Goal: Task Accomplishment & Management: Use online tool/utility

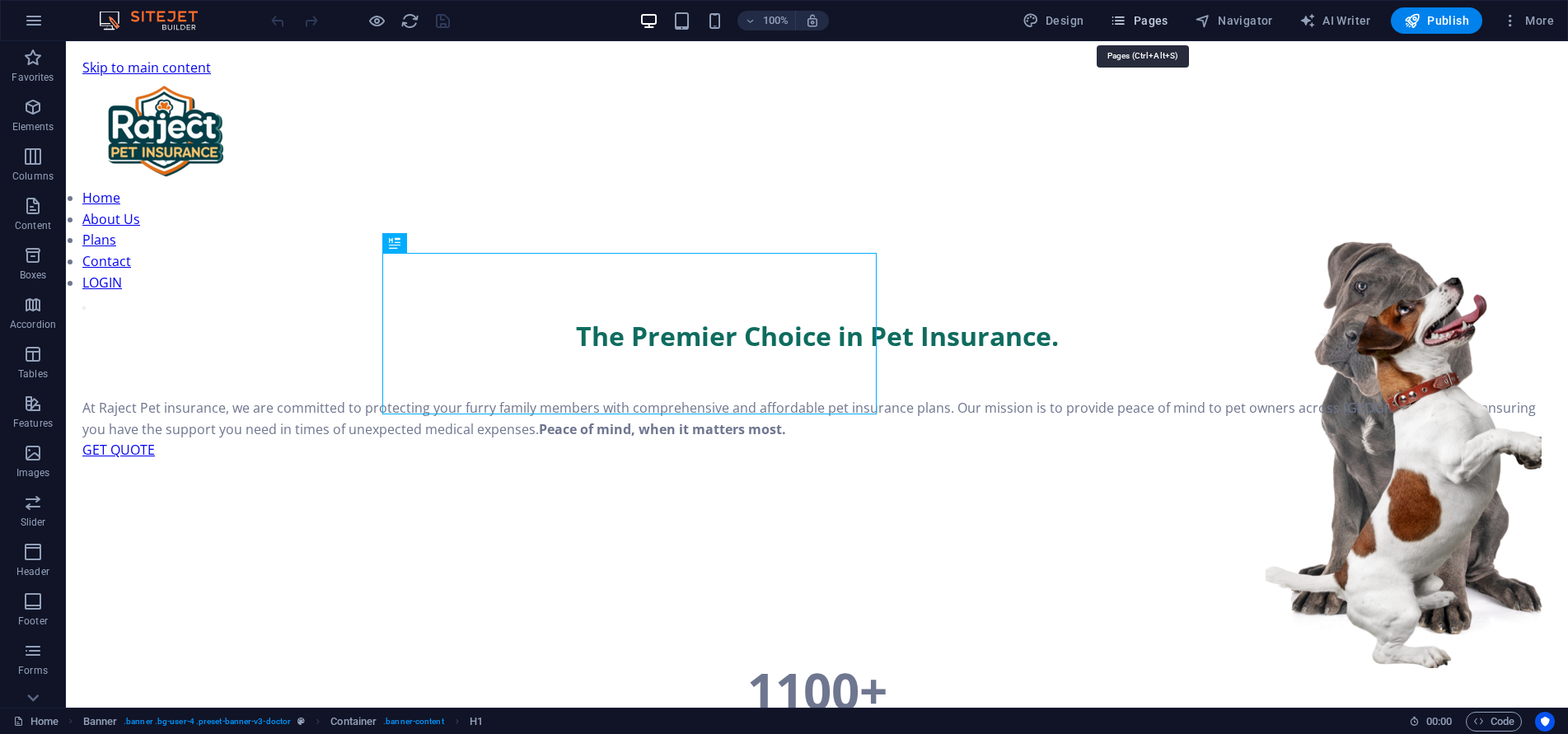
click at [1120, 25] on icon "button" at bounding box center [1118, 20] width 16 height 16
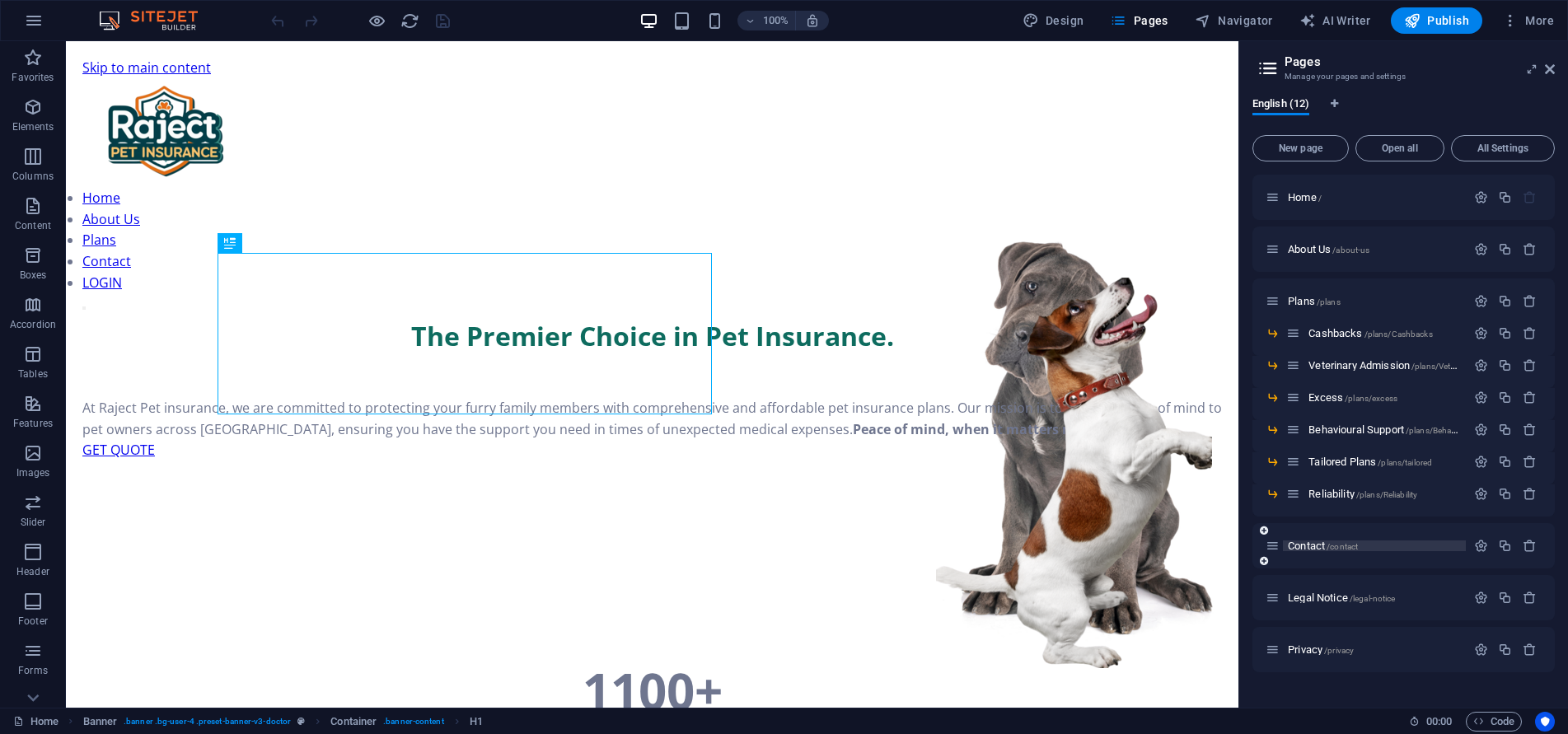
click at [1305, 546] on span "Contact /contact" at bounding box center [1322, 545] width 70 height 12
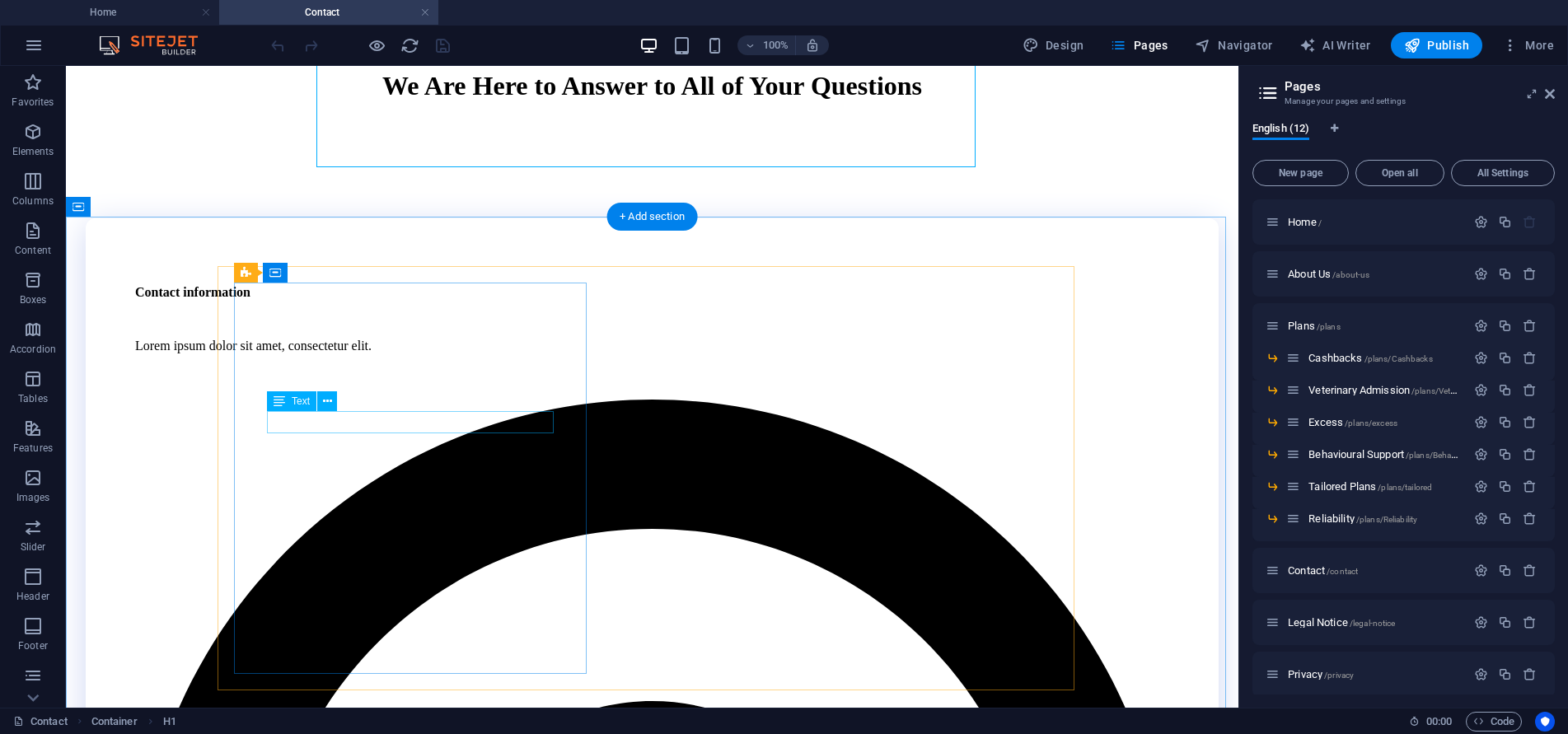
scroll to position [330, 0]
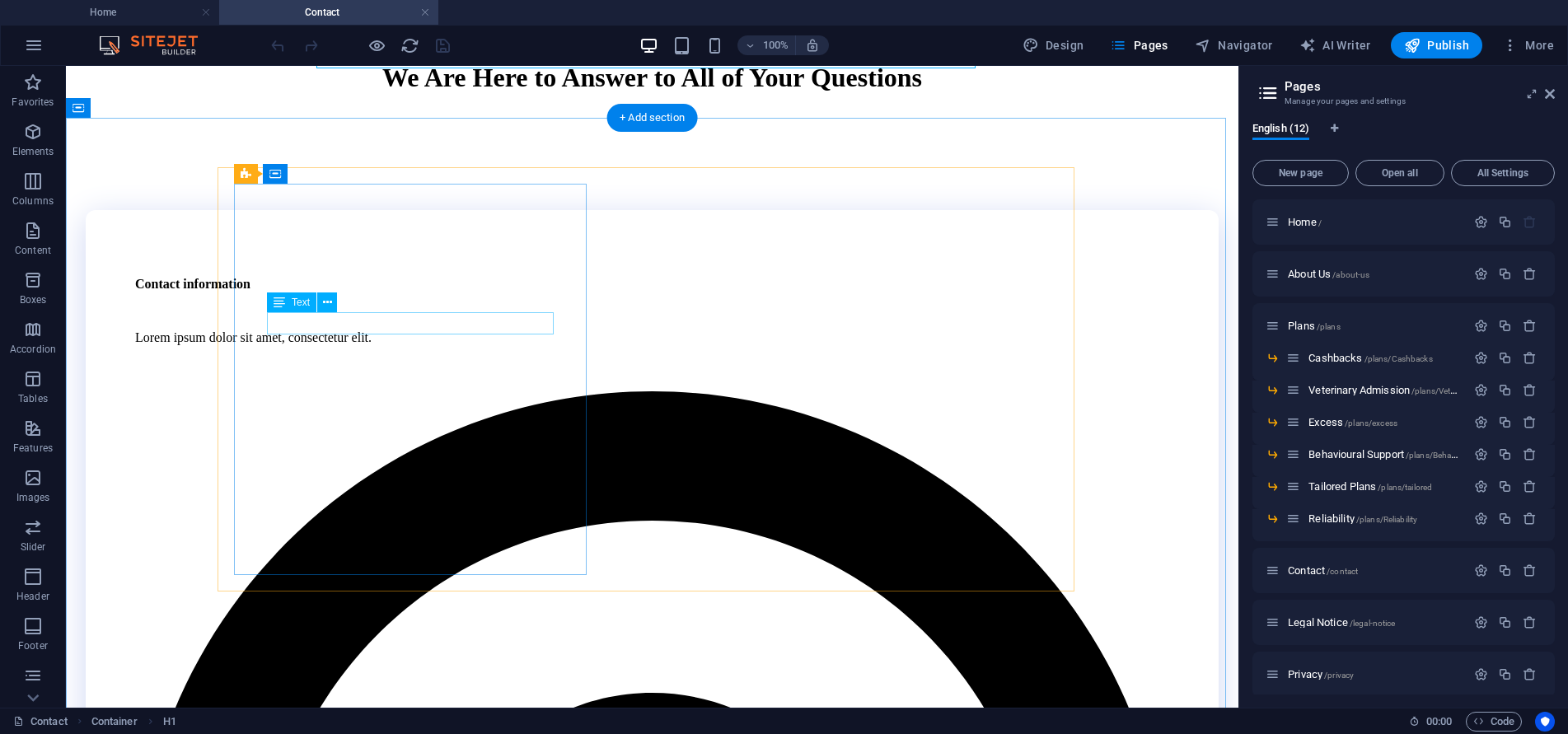
click at [476, 331] on div "Lorem ipsum dolor sit amet, consectetur elit." at bounding box center [652, 338] width 1034 height 15
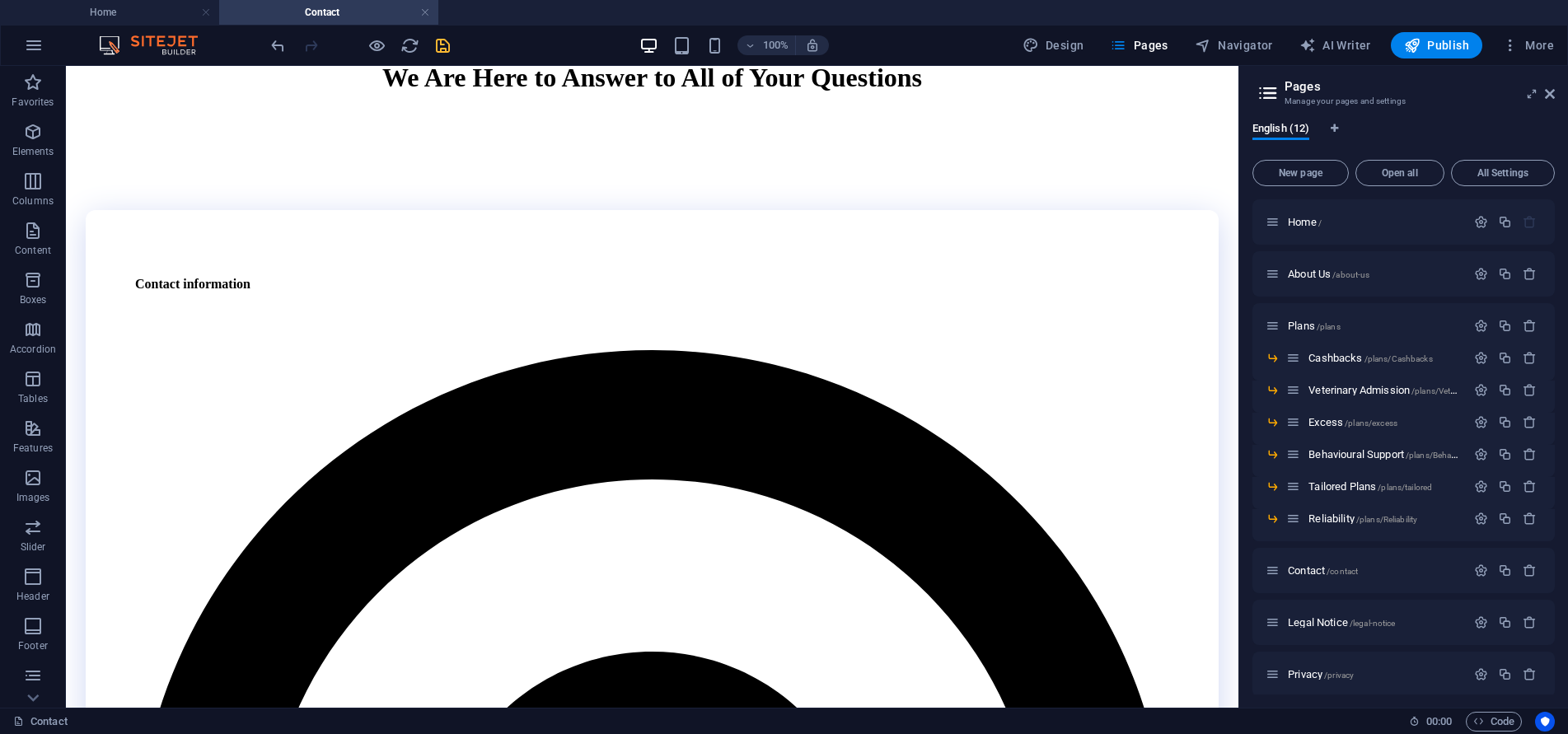
click at [436, 43] on icon "save" at bounding box center [443, 46] width 19 height 19
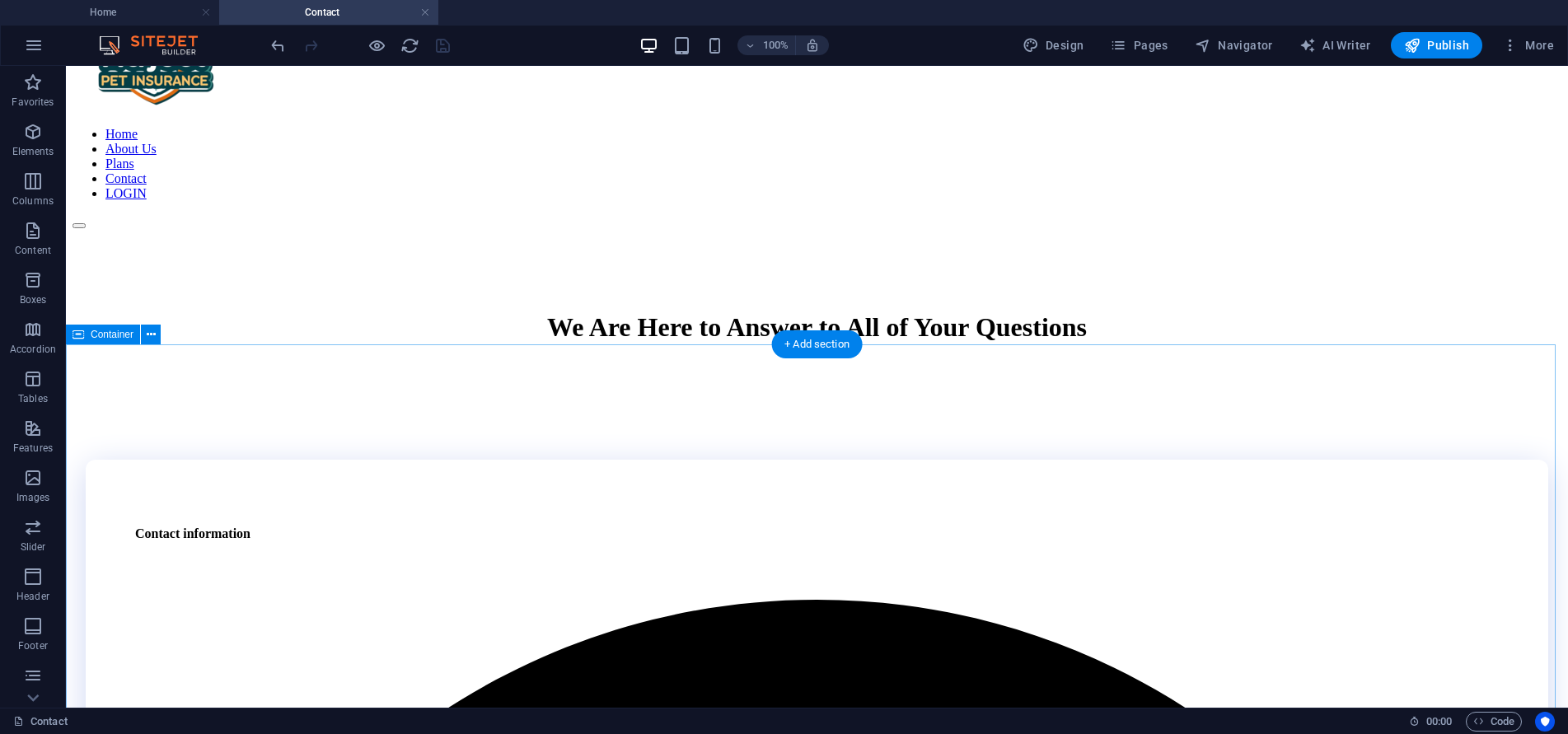
scroll to position [0, 0]
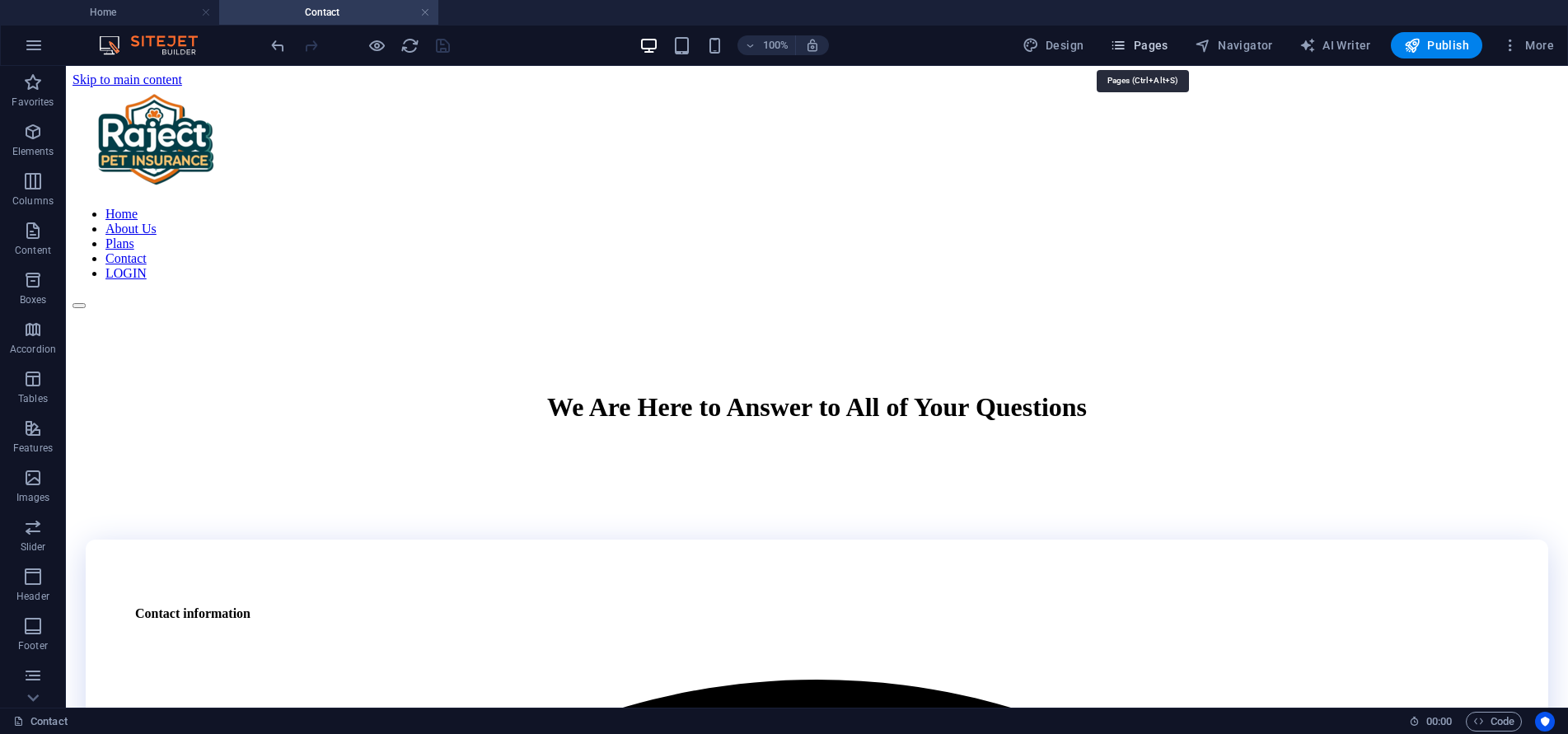
click at [1126, 52] on icon "button" at bounding box center [1118, 45] width 16 height 16
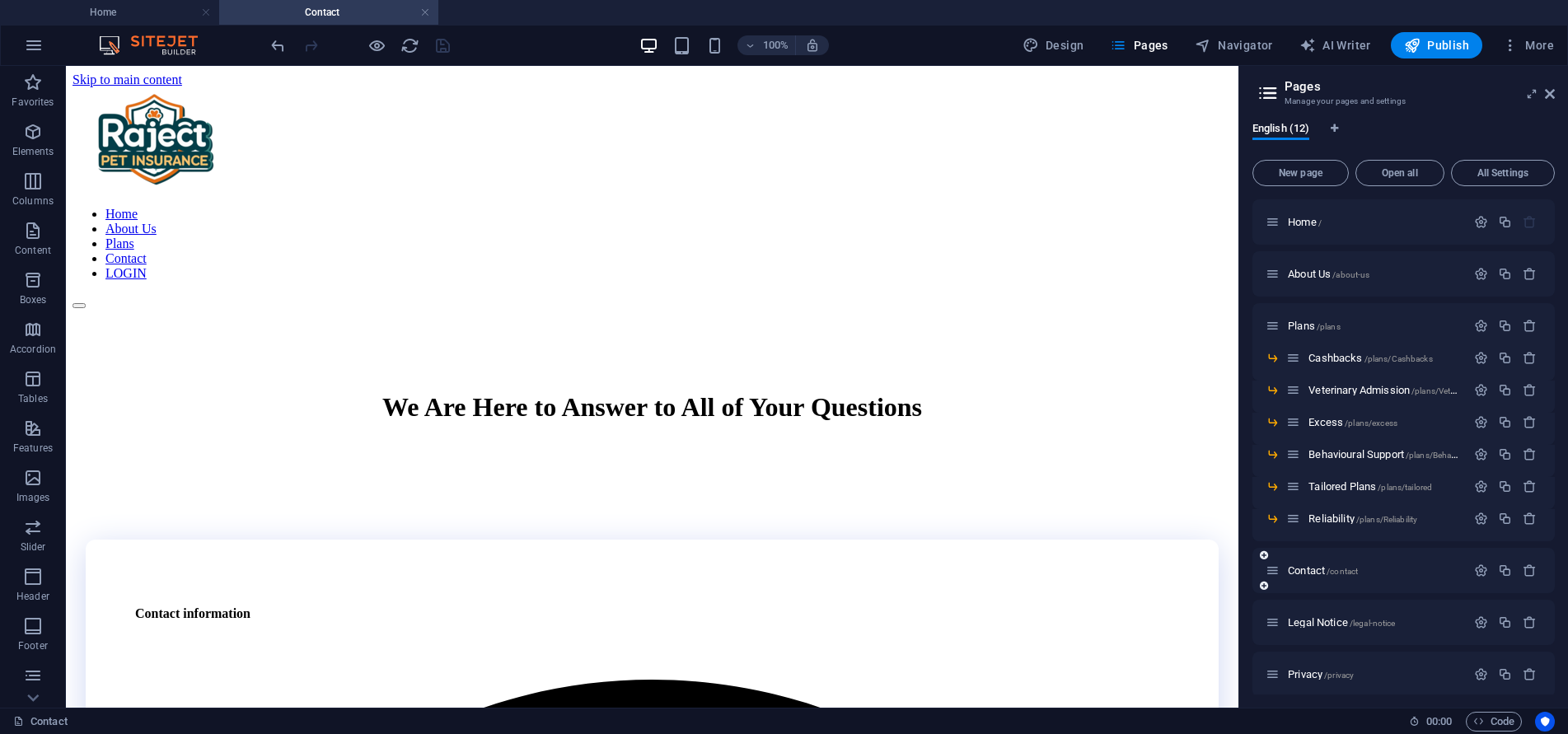
scroll to position [9, 0]
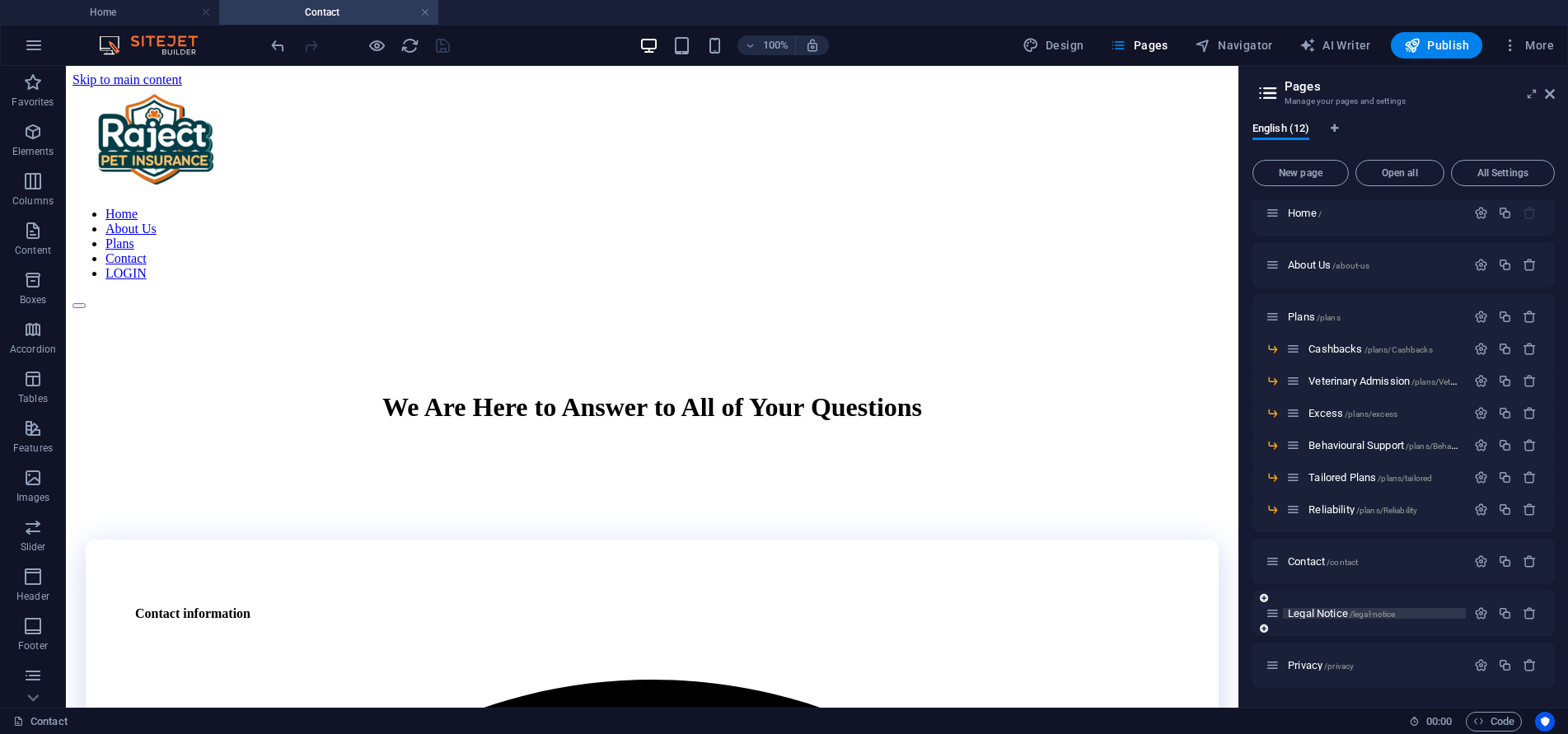
click at [1313, 617] on span "Legal Notice /legal-notice" at bounding box center [1341, 613] width 107 height 12
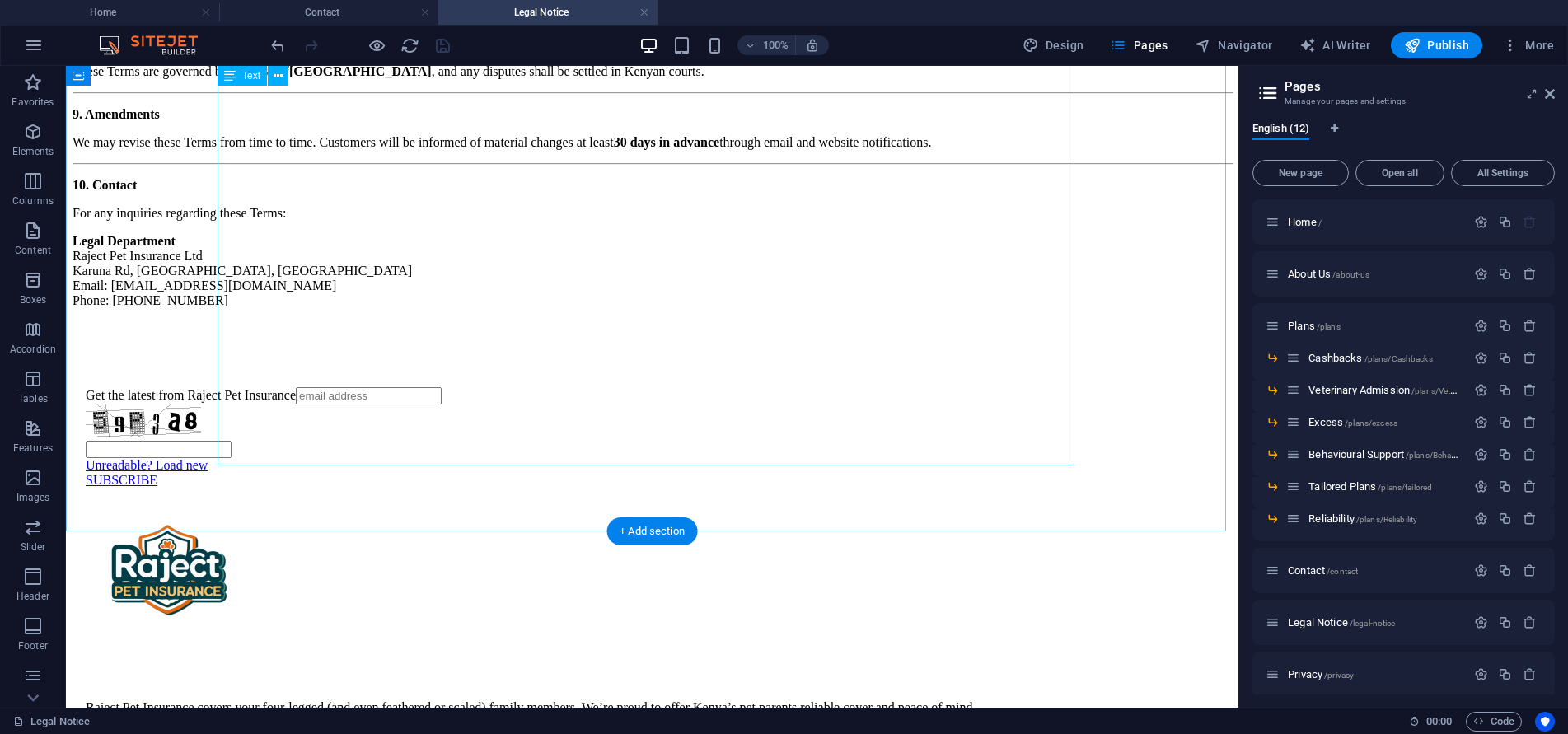
scroll to position [906, 0]
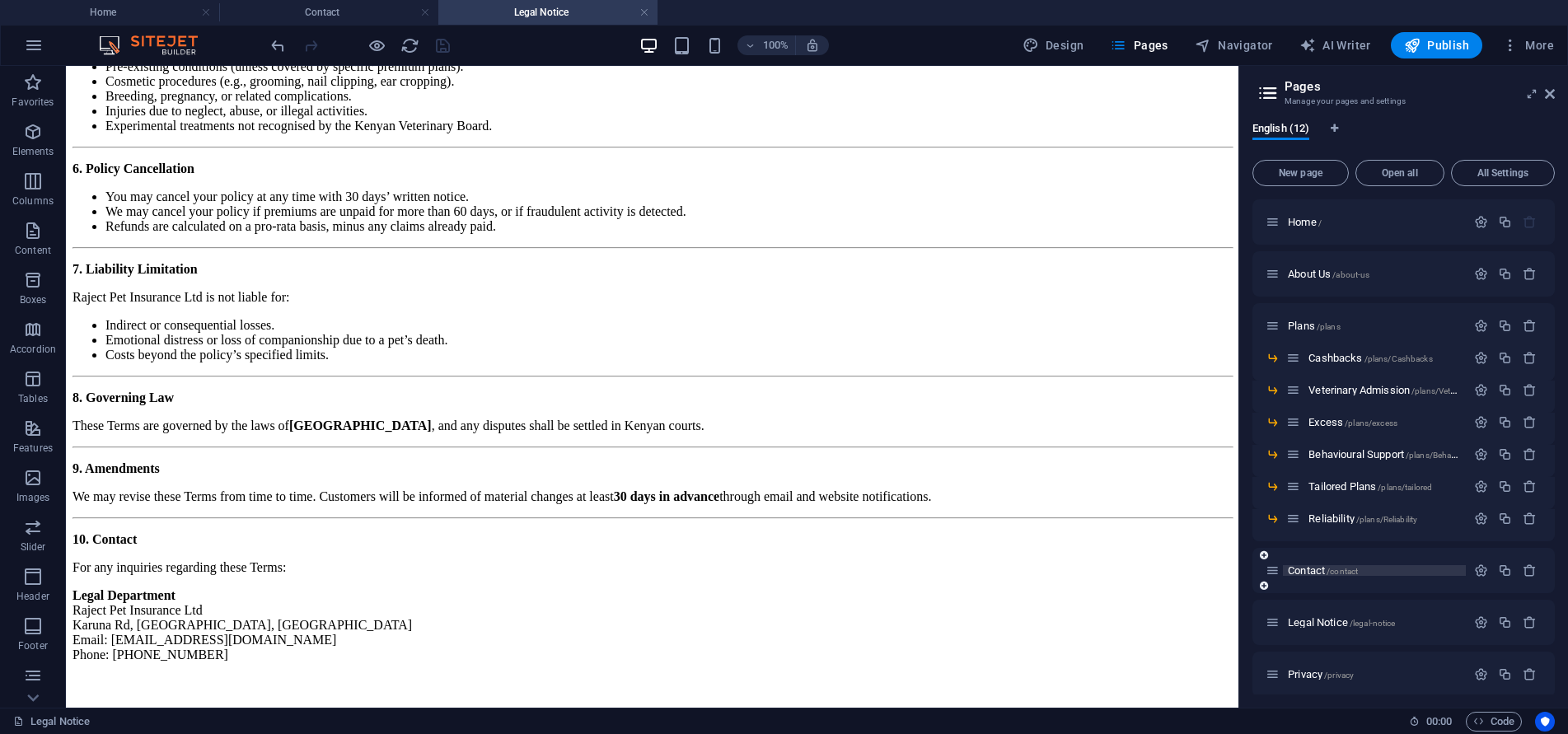
click at [1323, 569] on span "Contact /contact" at bounding box center [1322, 570] width 70 height 12
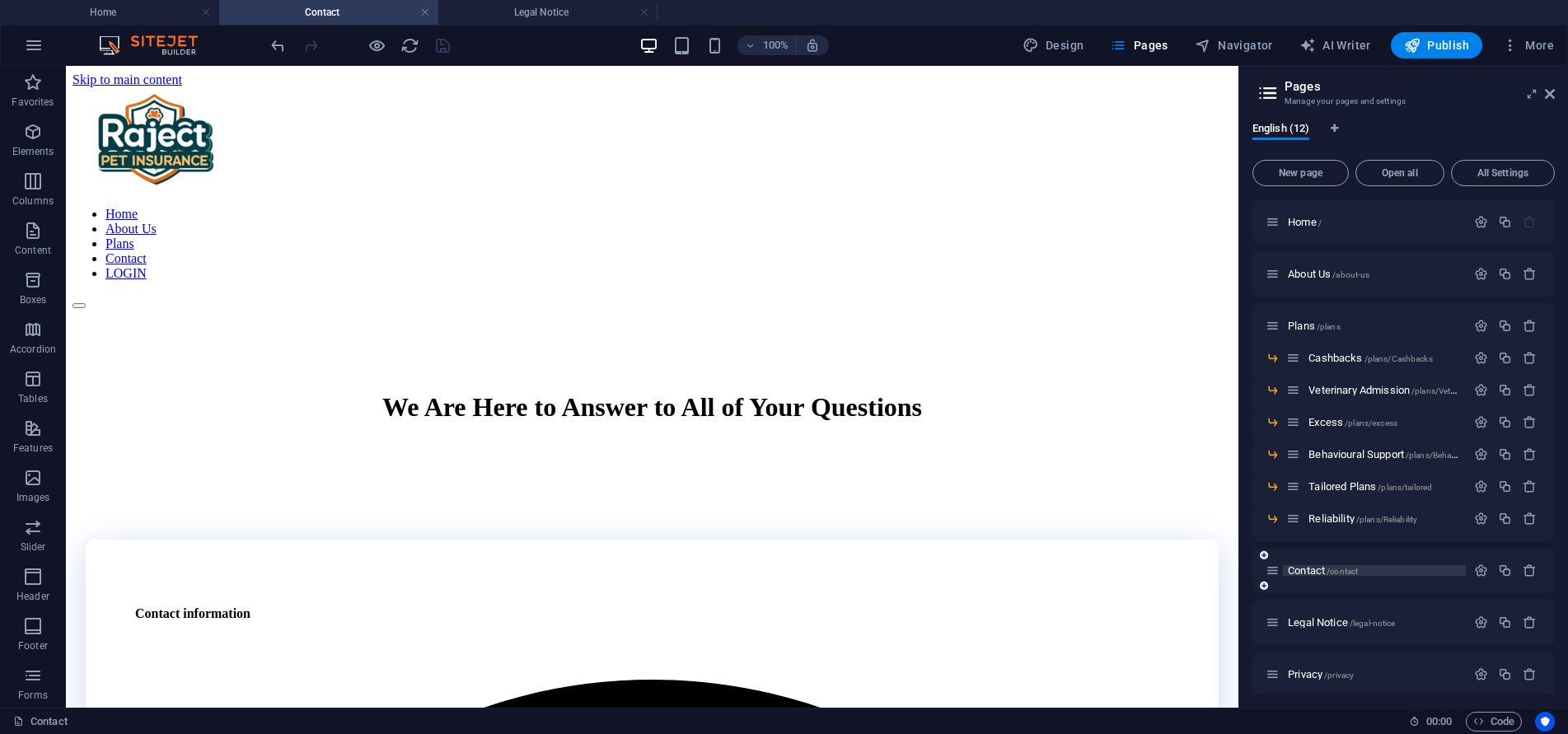
scroll to position [0, 0]
click at [1145, 53] on span "Pages" at bounding box center [1139, 45] width 58 height 16
click at [1126, 45] on icon "button" at bounding box center [1118, 45] width 16 height 16
click at [1300, 229] on div "Home /" at bounding box center [1365, 222] width 200 height 19
click at [1302, 218] on span "Home /" at bounding box center [1304, 222] width 34 height 12
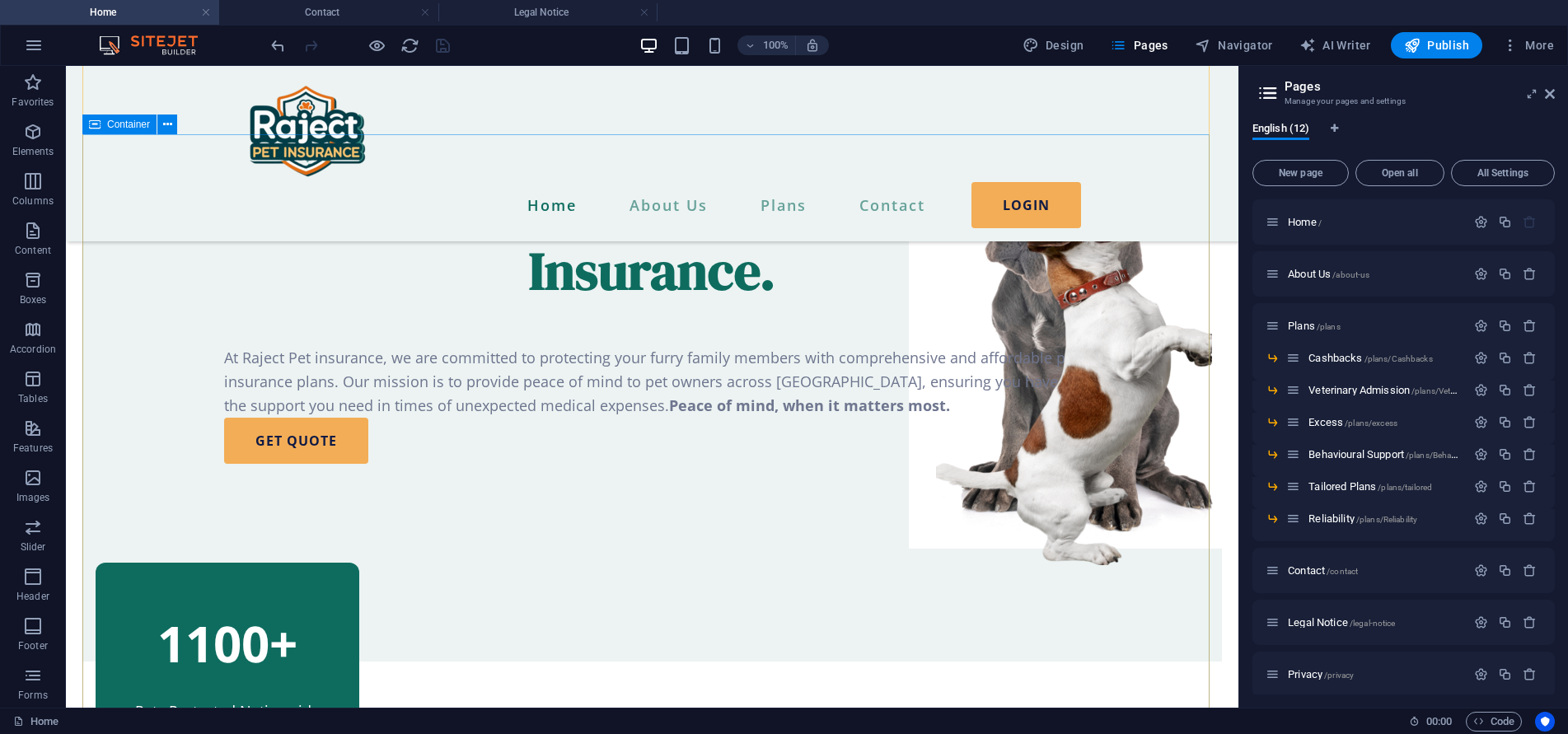
scroll to position [247, 0]
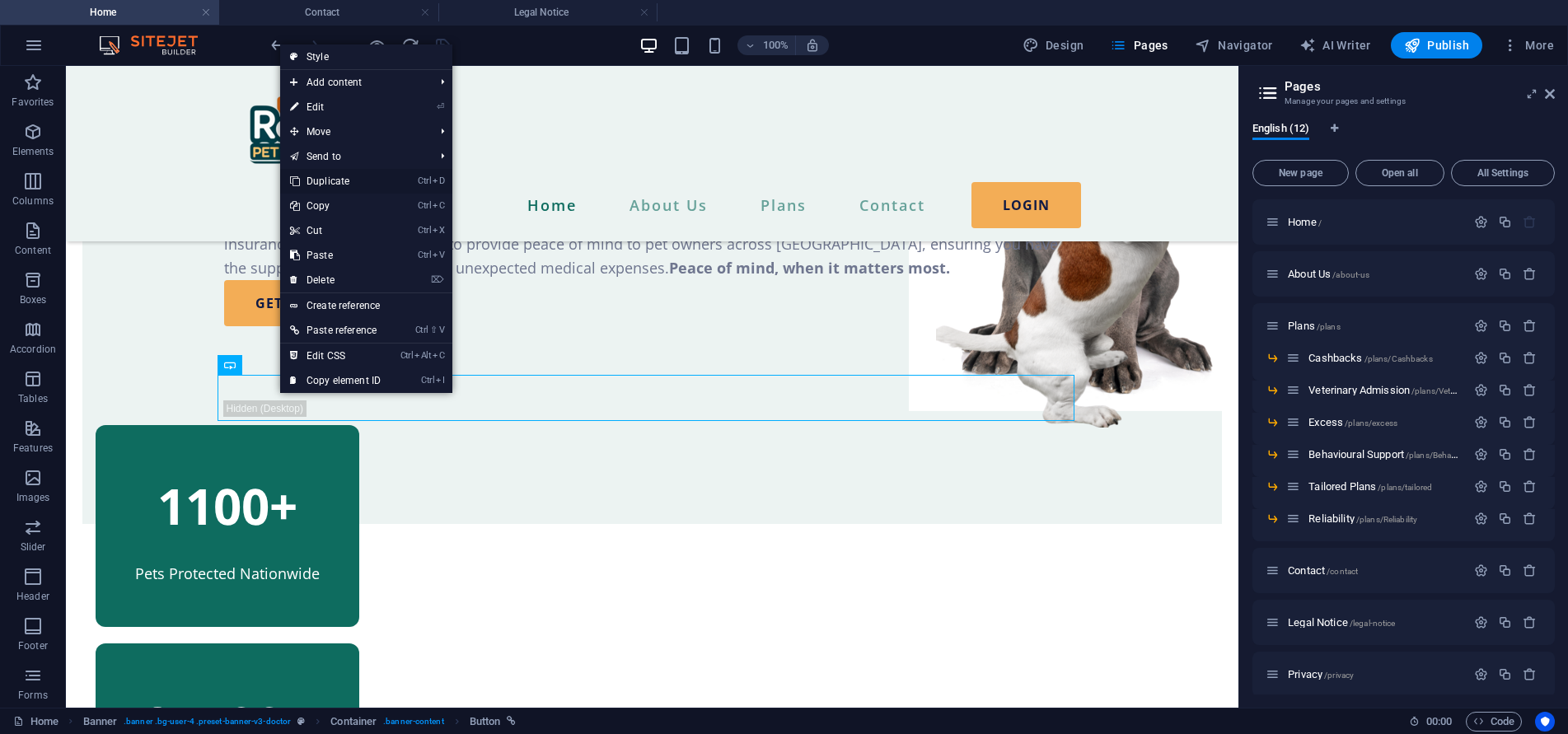
click at [348, 182] on link "Ctrl D Duplicate" at bounding box center [336, 181] width 111 height 25
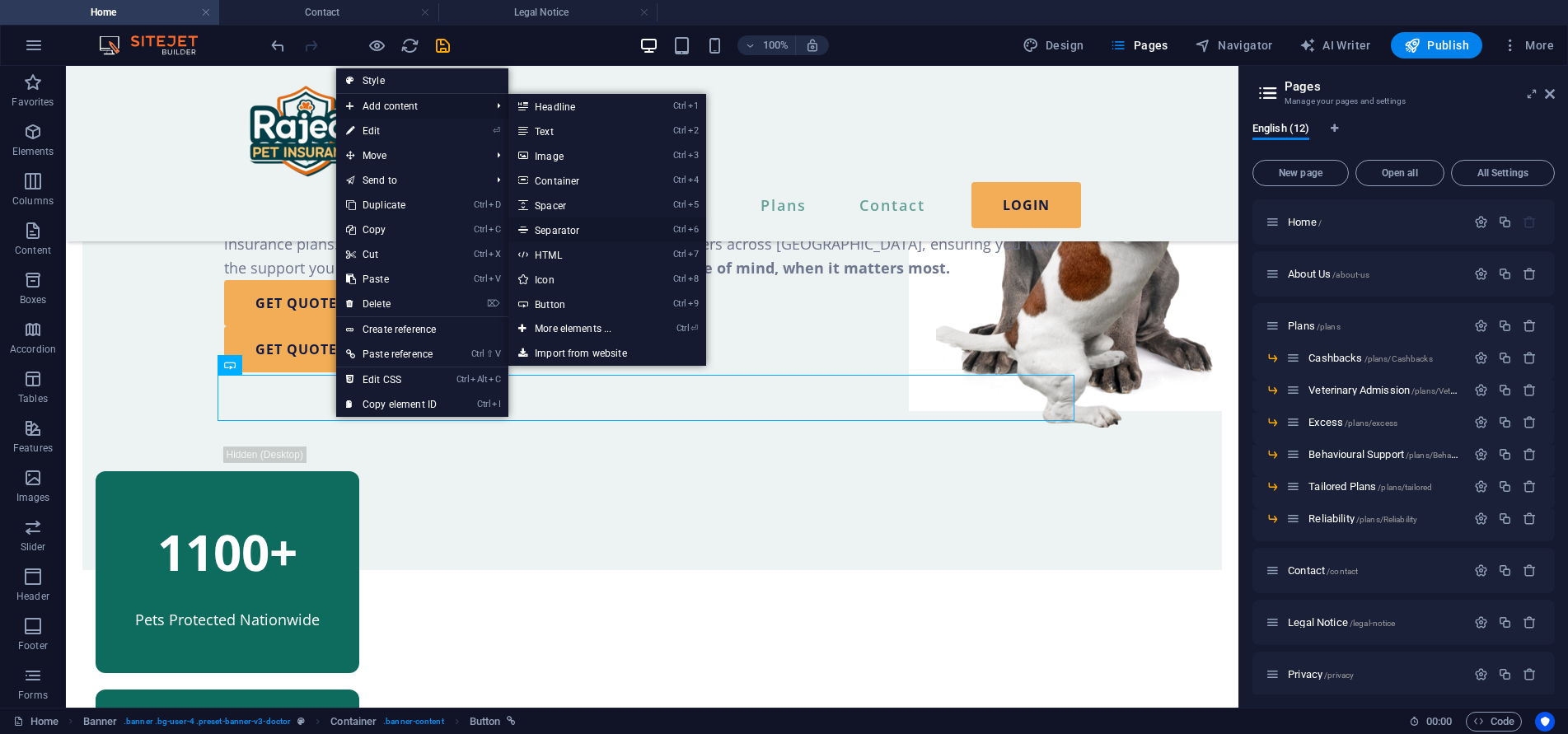
click at [552, 227] on link "Ctrl 6 Separator" at bounding box center [576, 229] width 136 height 25
select select "%"
select select "px"
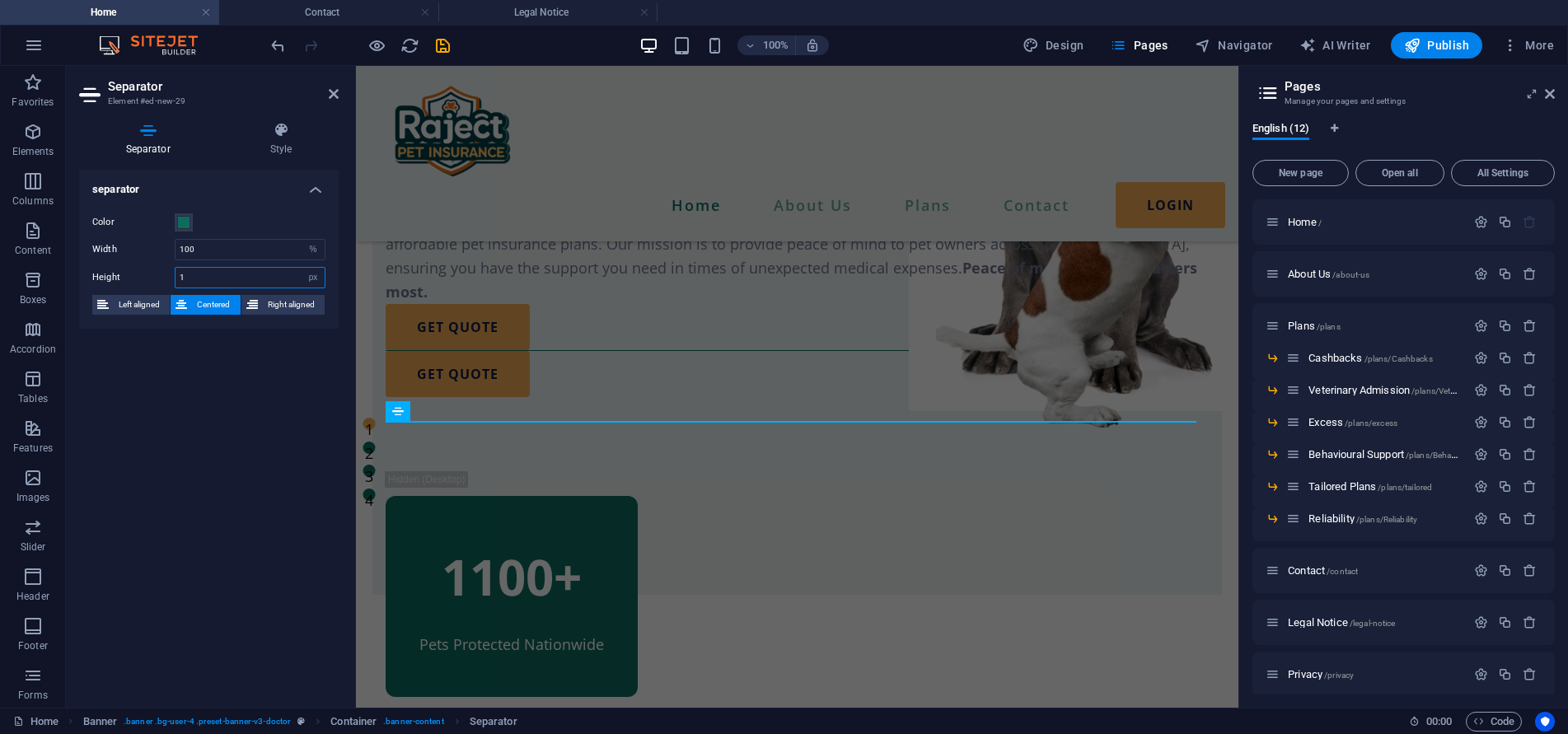
click at [221, 280] on input "1" at bounding box center [250, 277] width 149 height 20
type input "3"
type input "5"
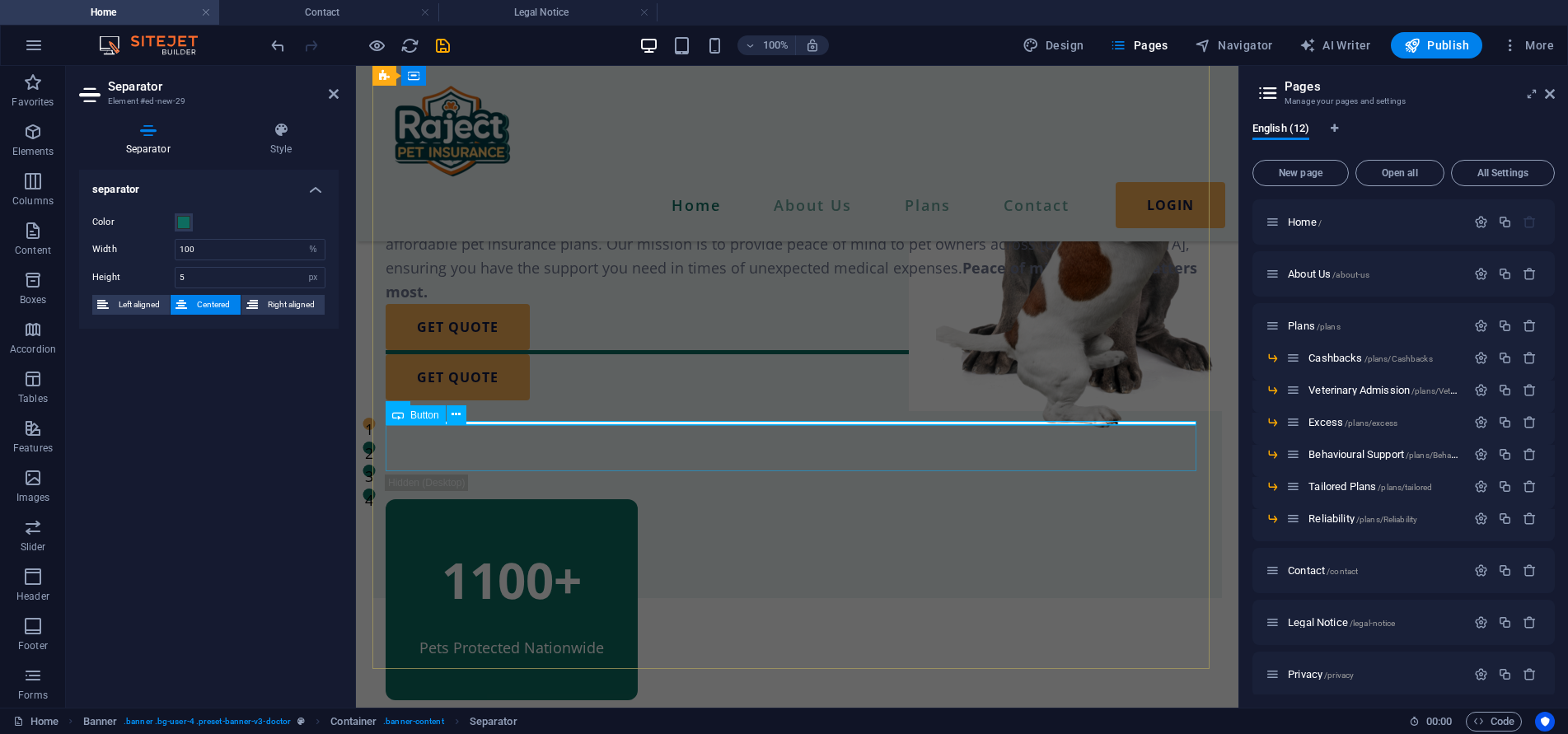
click at [578, 400] on div "GET QUOTE" at bounding box center [797, 377] width 823 height 46
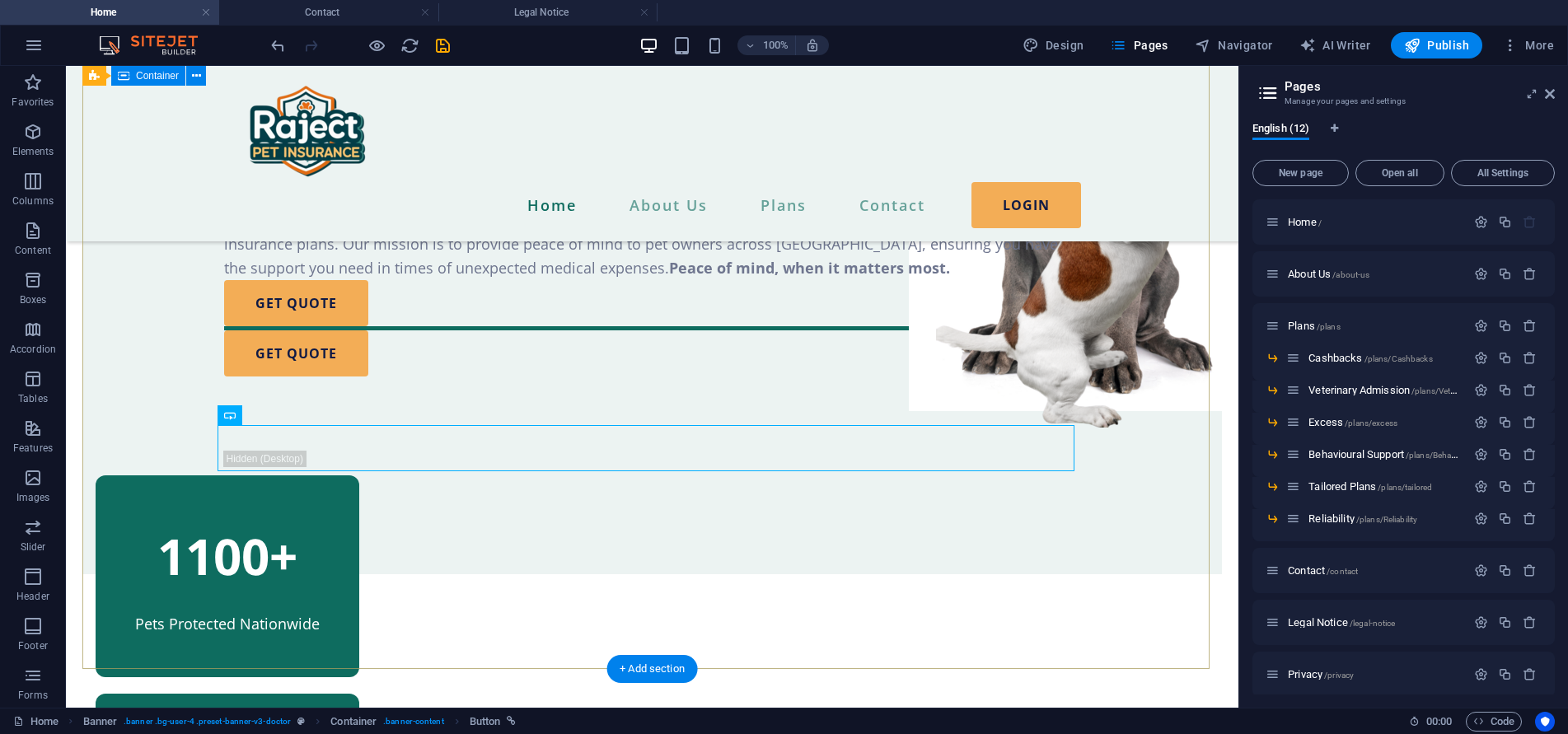
click at [699, 296] on div "The Premier Choice in Pet Insurance. At Raject Pet insurance, we are committed …" at bounding box center [652, 205] width 1139 height 739
click at [314, 377] on div "GET QUOTE" at bounding box center [653, 353] width 857 height 46
drag, startPoint x: 387, startPoint y: 486, endPoint x: 545, endPoint y: 337, distance: 217.2
click at [545, 280] on div "At Raject Pet insurance, we are committed to protecting your furry family membe…" at bounding box center [653, 244] width 857 height 71
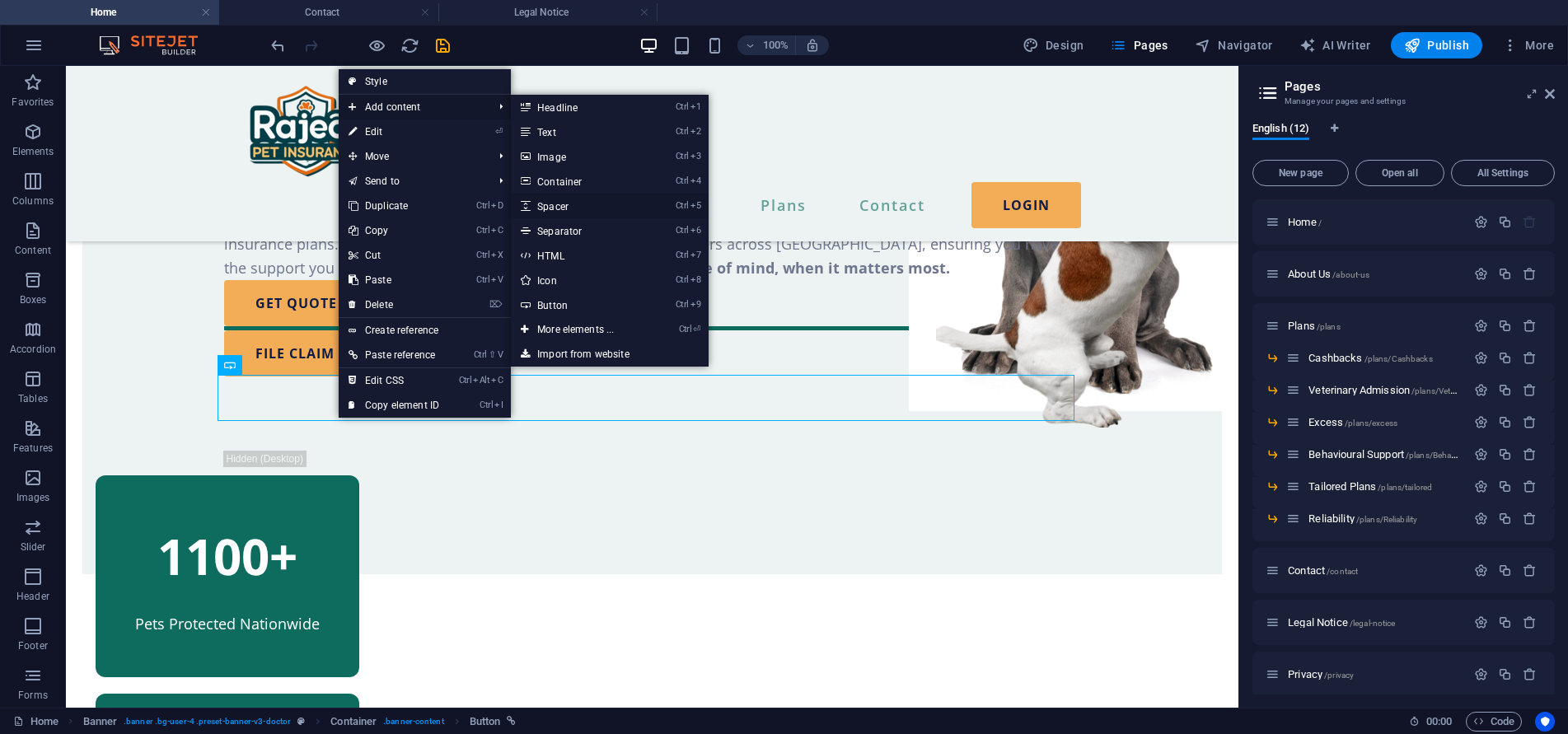
click at [566, 204] on link "Ctrl 5 Spacer" at bounding box center [578, 206] width 136 height 25
select select "px"
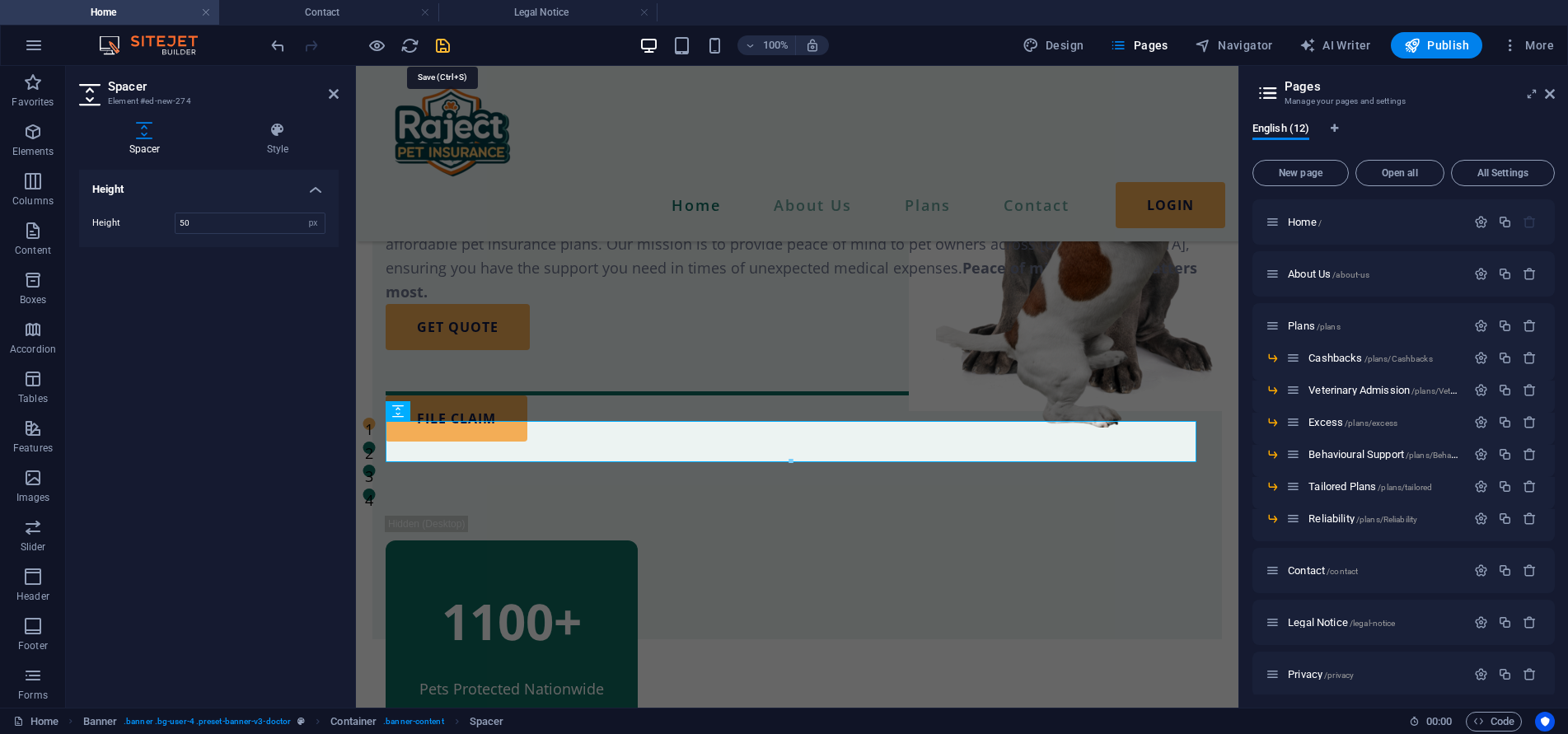
drag, startPoint x: 448, startPoint y: 49, endPoint x: 425, endPoint y: 32, distance: 28.6
click at [448, 49] on icon "save" at bounding box center [443, 46] width 19 height 19
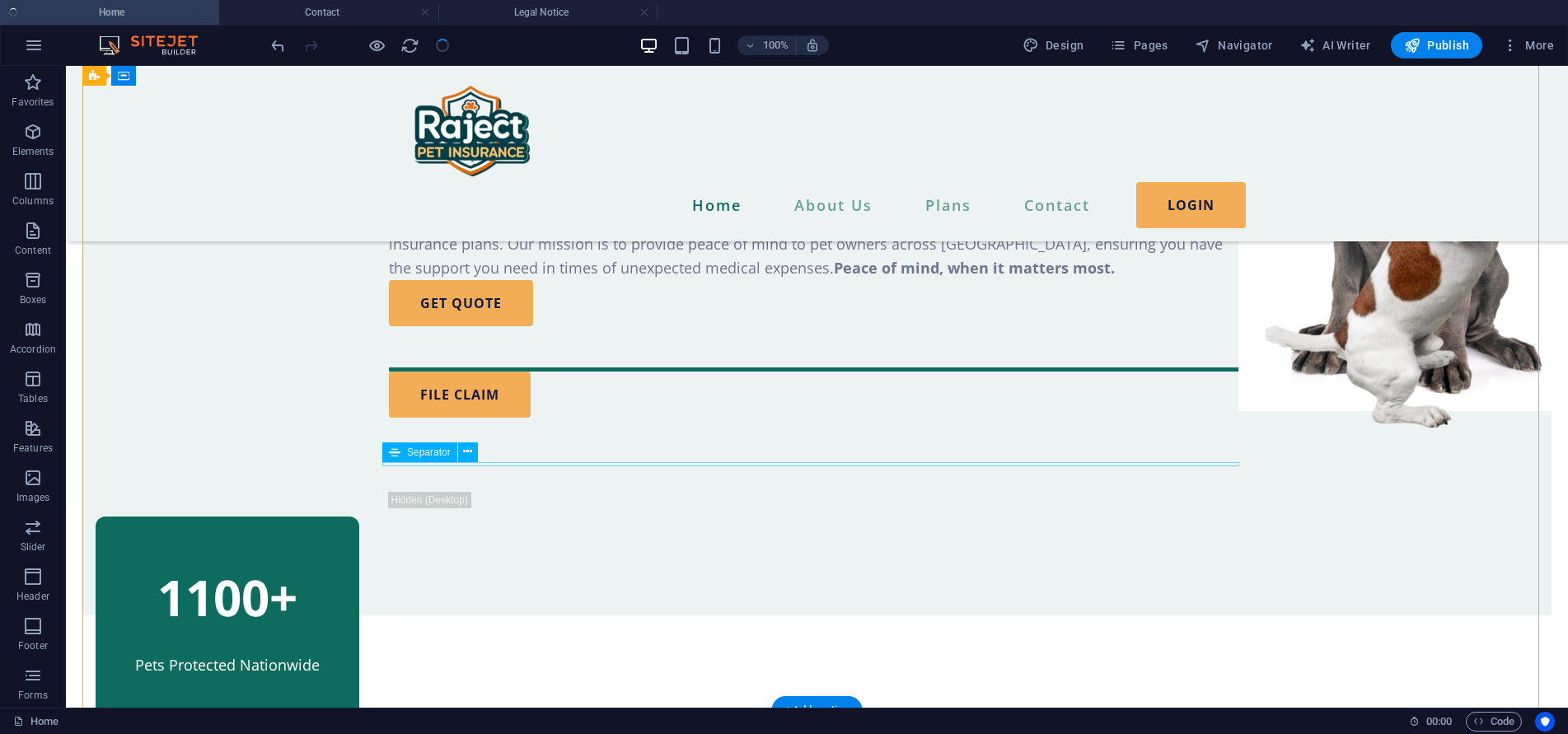
click at [629, 371] on div at bounding box center [817, 369] width 857 height 4
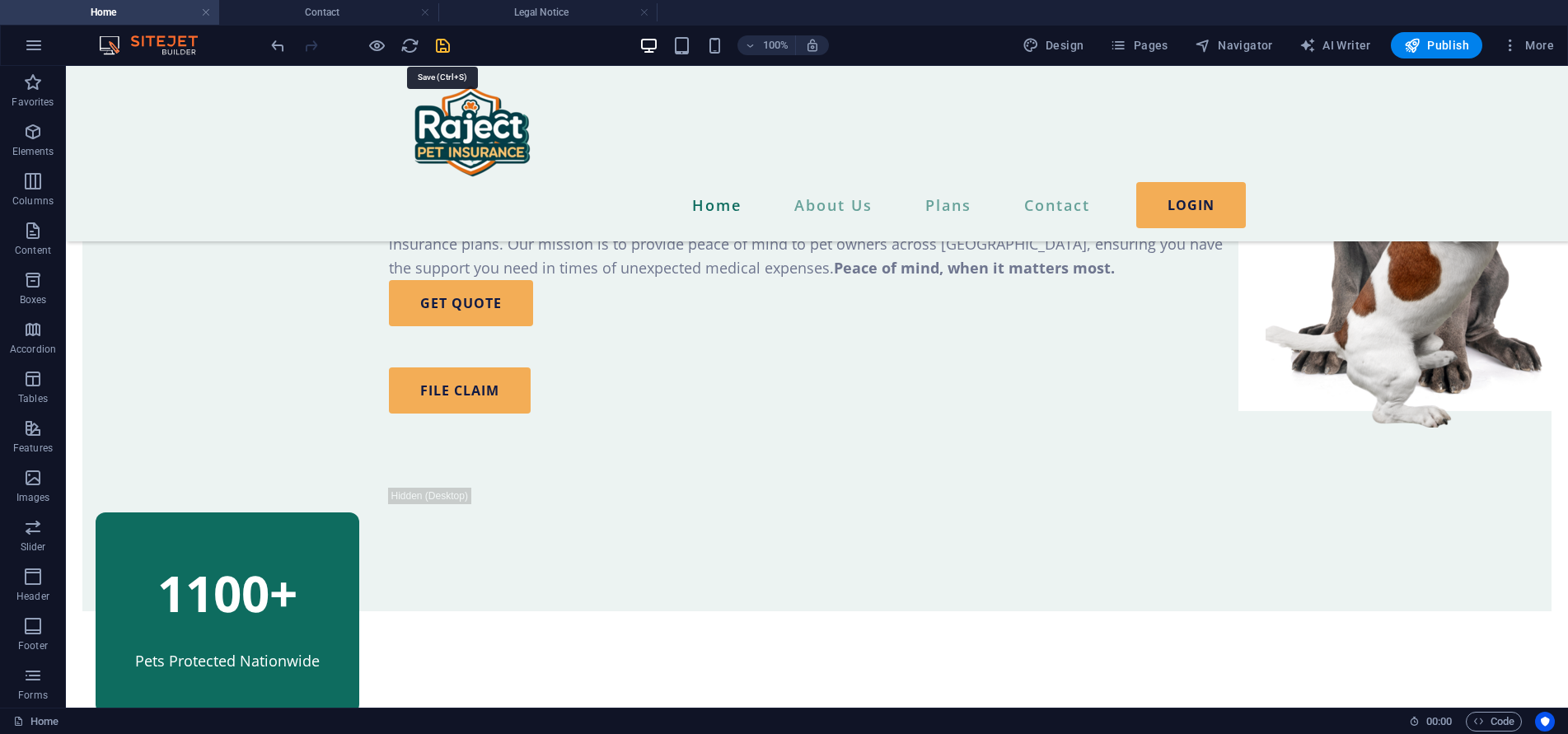
drag, startPoint x: 441, startPoint y: 48, endPoint x: 366, endPoint y: 3, distance: 87.5
click at [441, 48] on icon "save" at bounding box center [443, 46] width 19 height 19
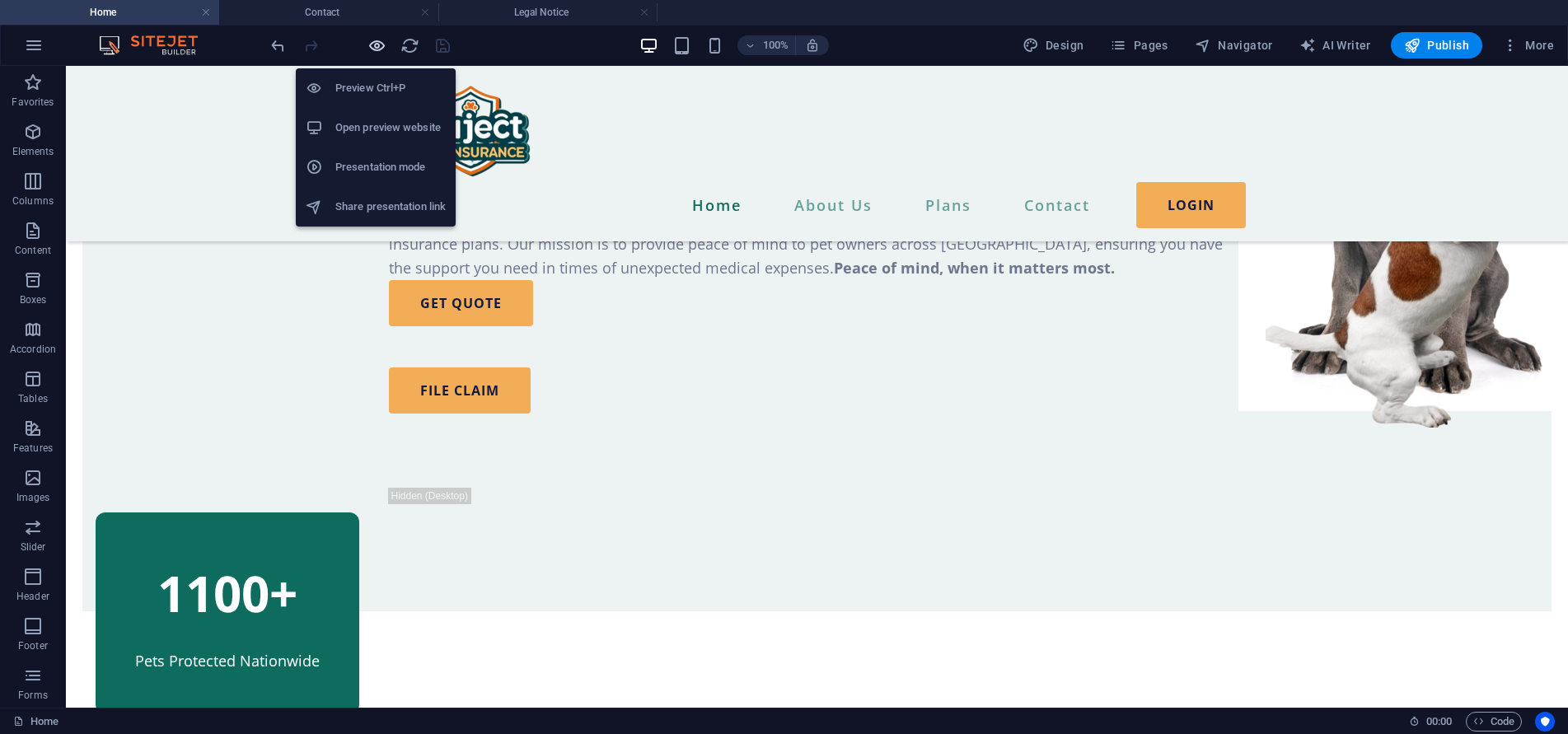
click at [371, 44] on icon "button" at bounding box center [377, 46] width 19 height 19
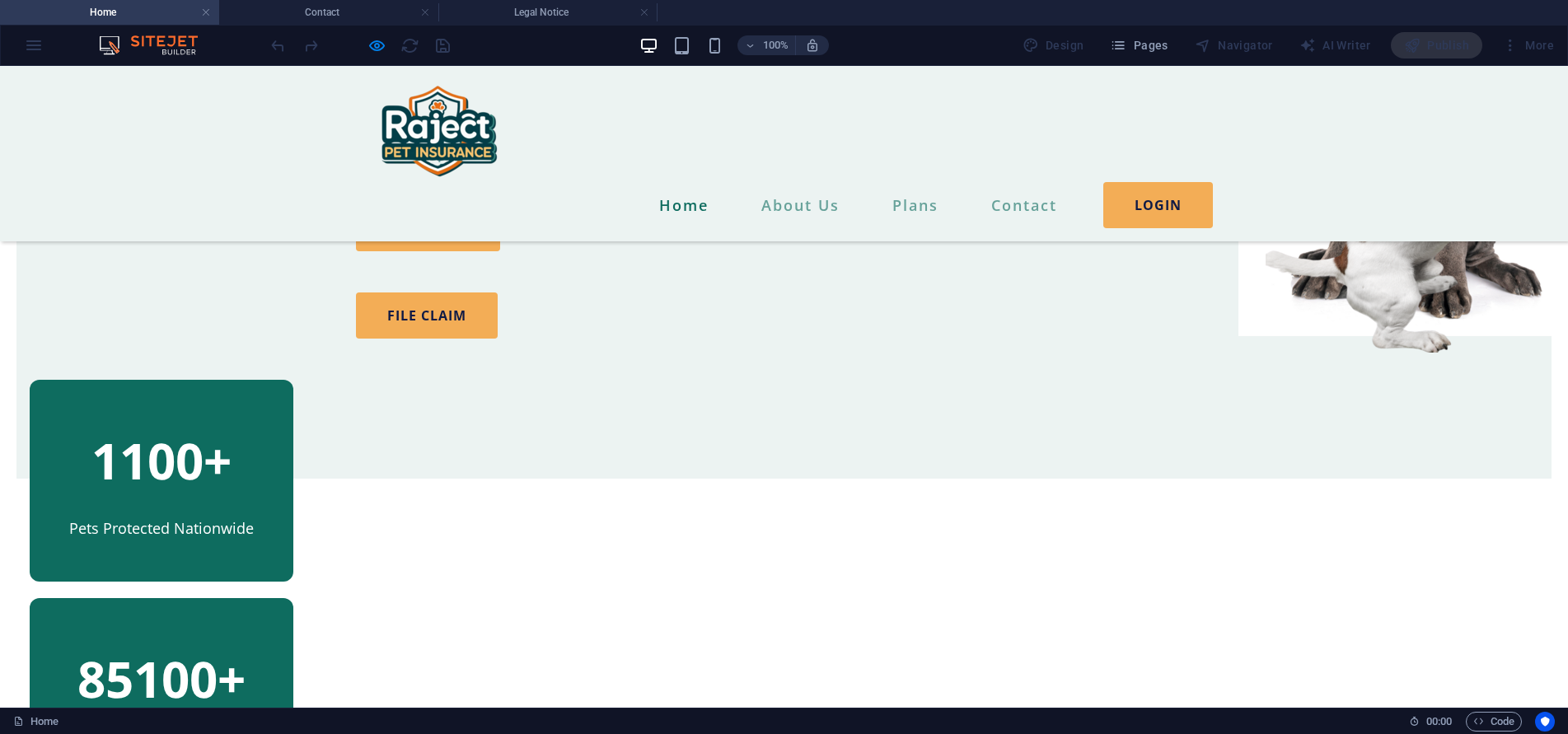
scroll to position [412, 0]
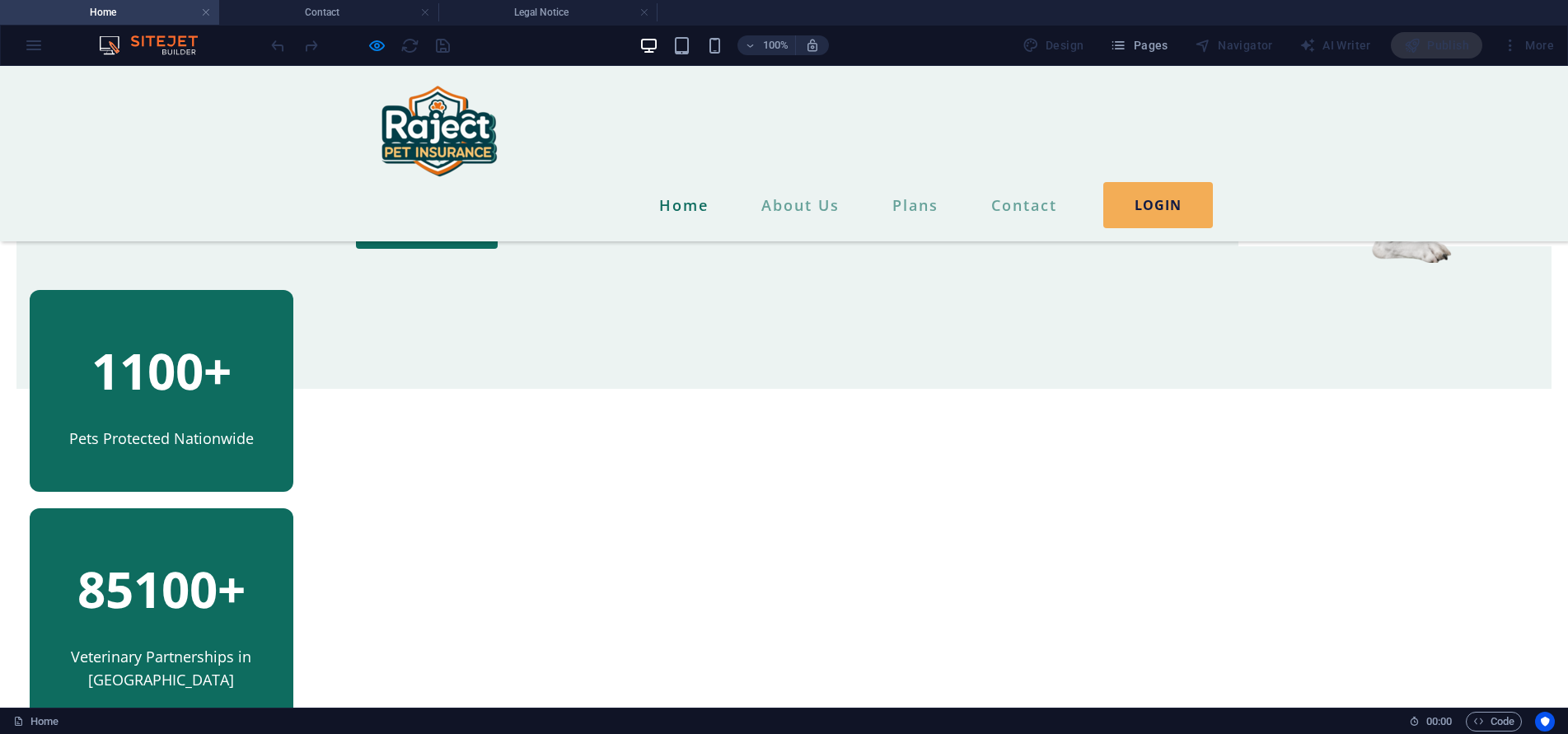
click at [416, 248] on link "FILE CLAIM" at bounding box center [427, 225] width 142 height 46
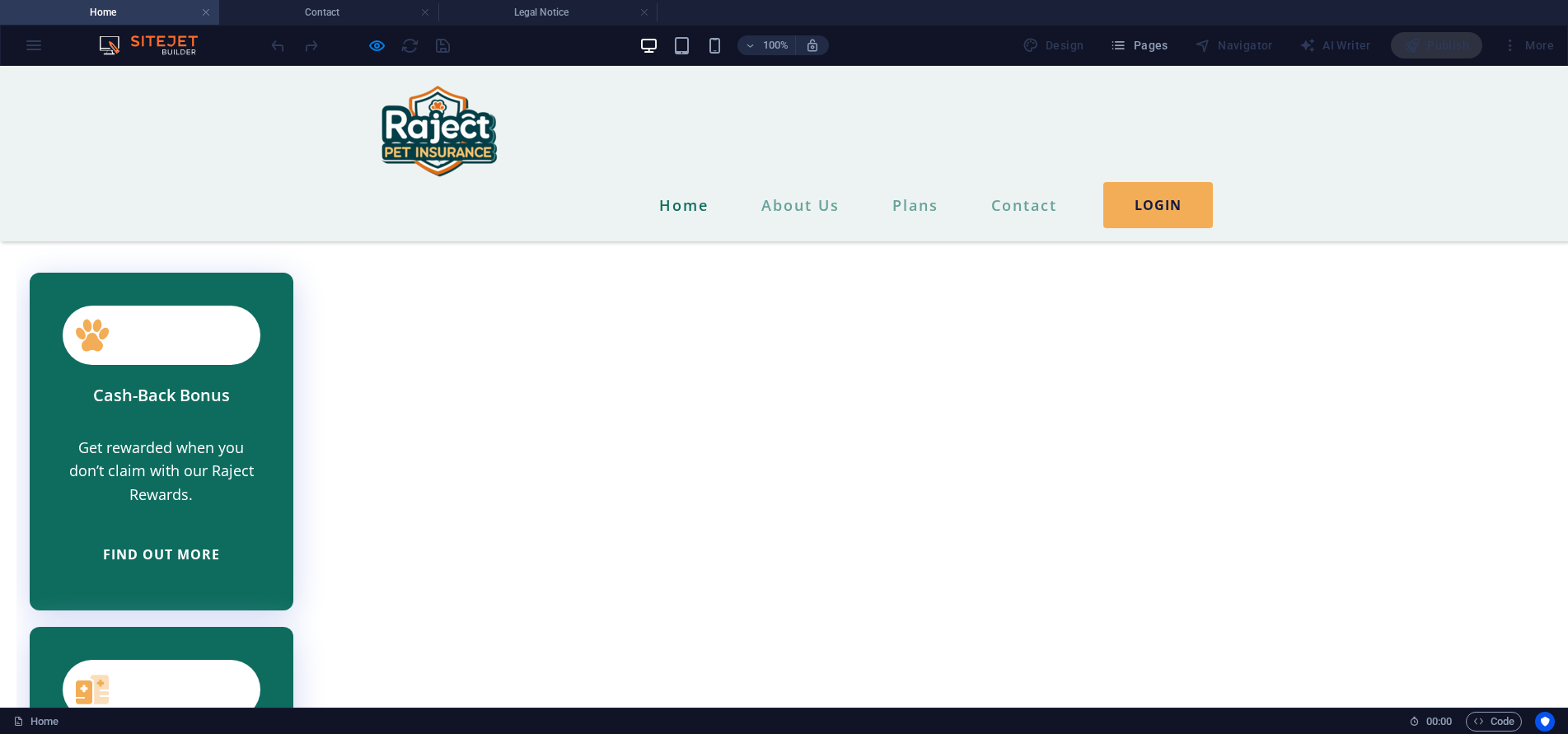
scroll to position [4698, 0]
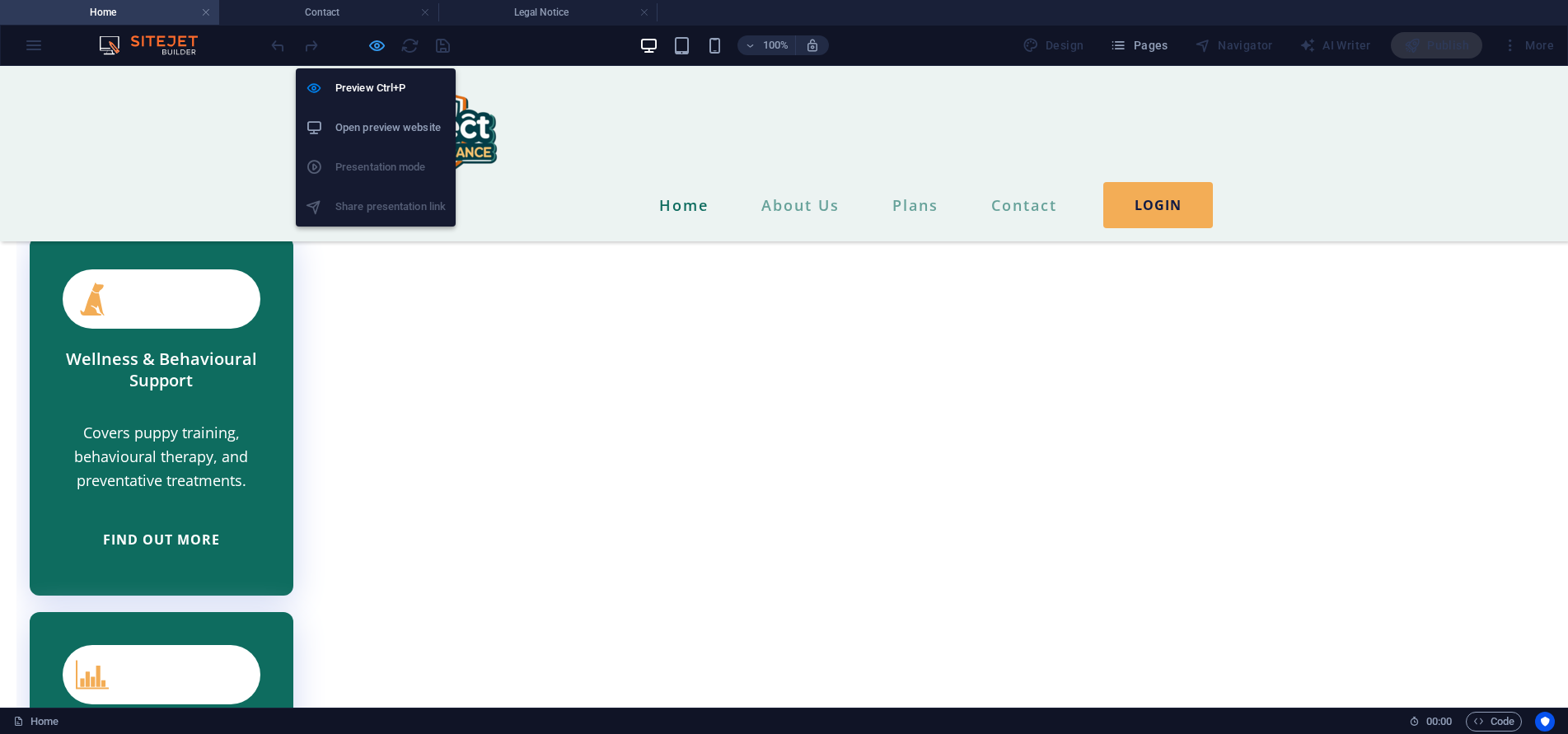
click at [379, 55] on icon "button" at bounding box center [377, 46] width 19 height 19
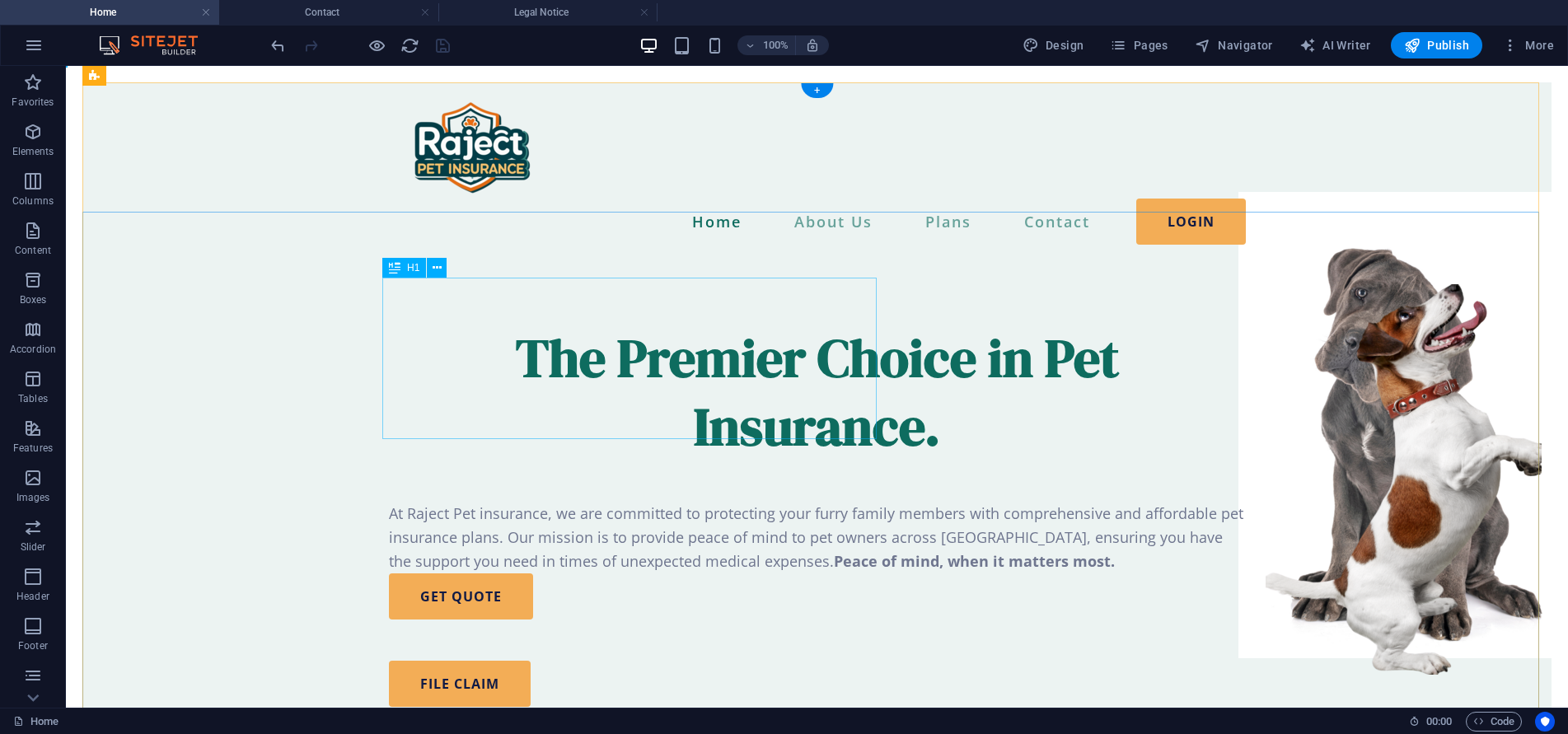
scroll to position [330, 0]
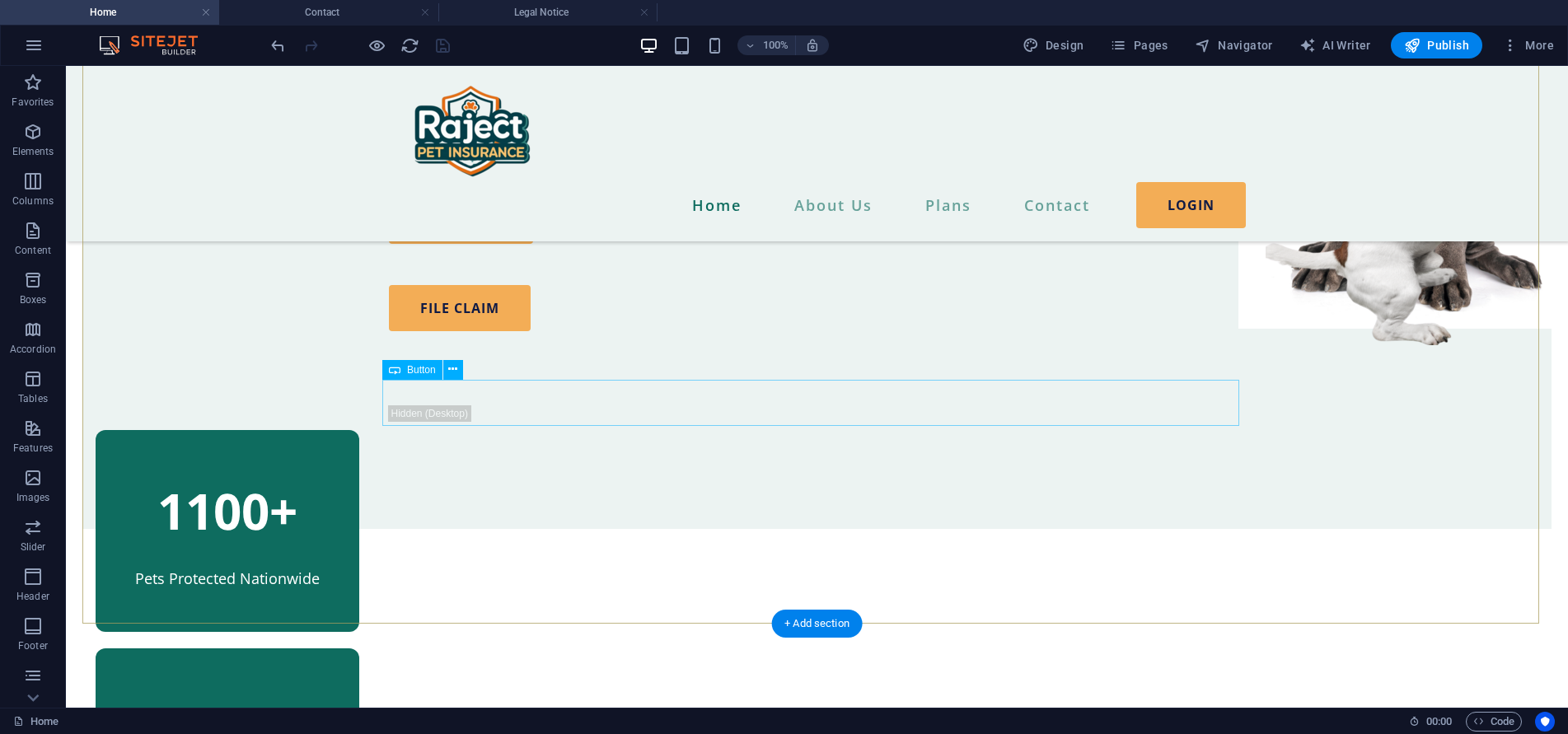
click at [468, 332] on div "FILE CLAIM" at bounding box center [817, 307] width 857 height 46
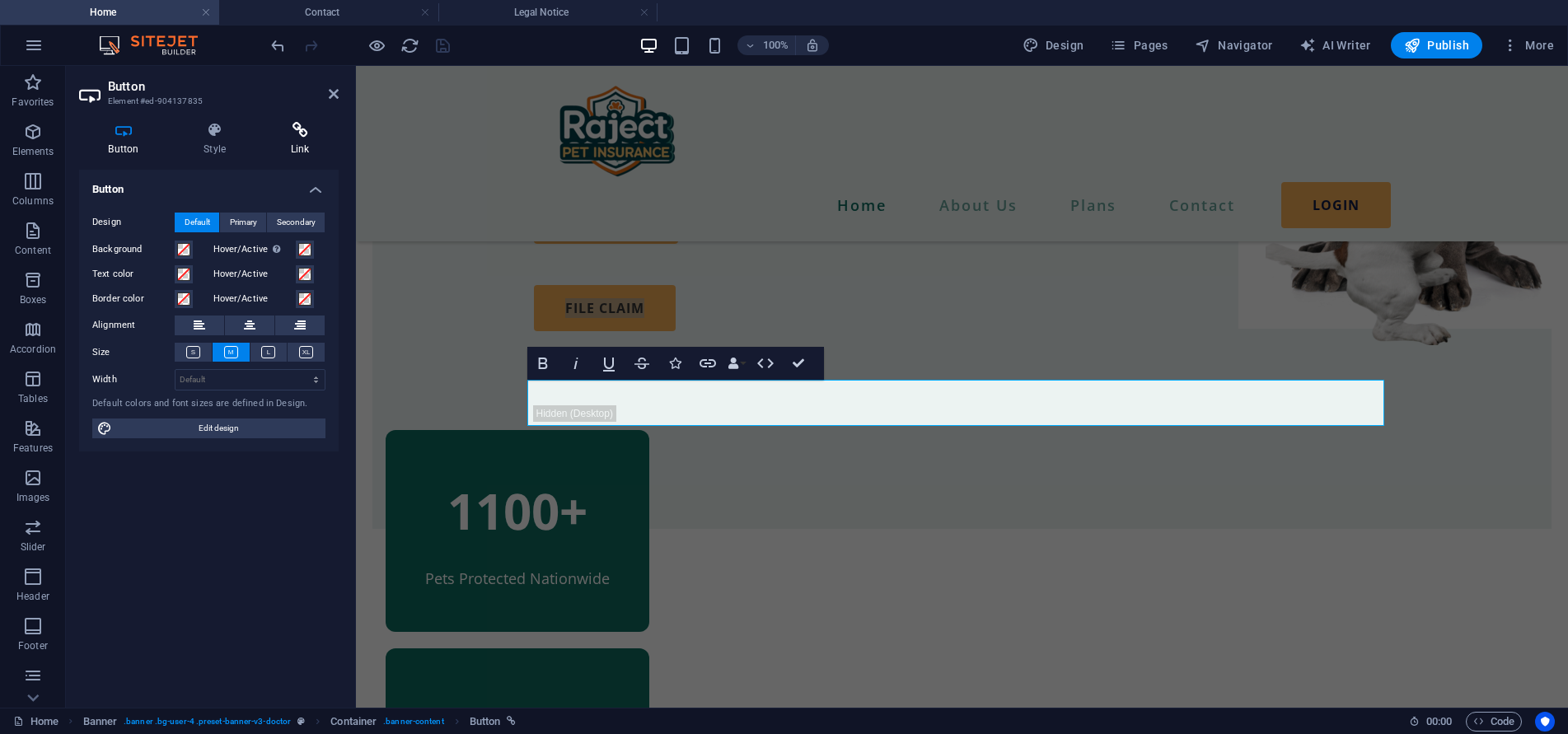
click at [303, 145] on h4 "Link" at bounding box center [300, 139] width 77 height 35
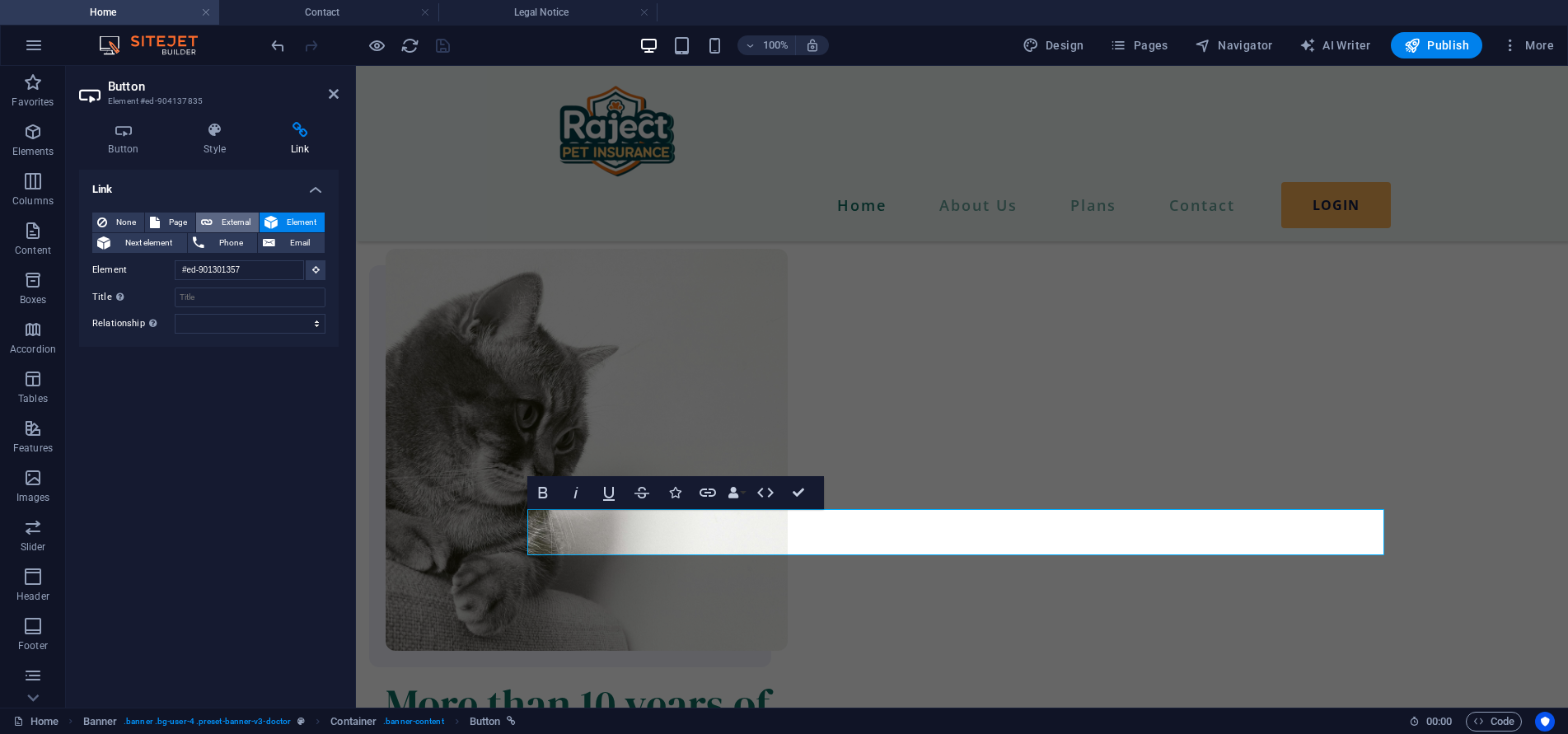
scroll to position [200, 0]
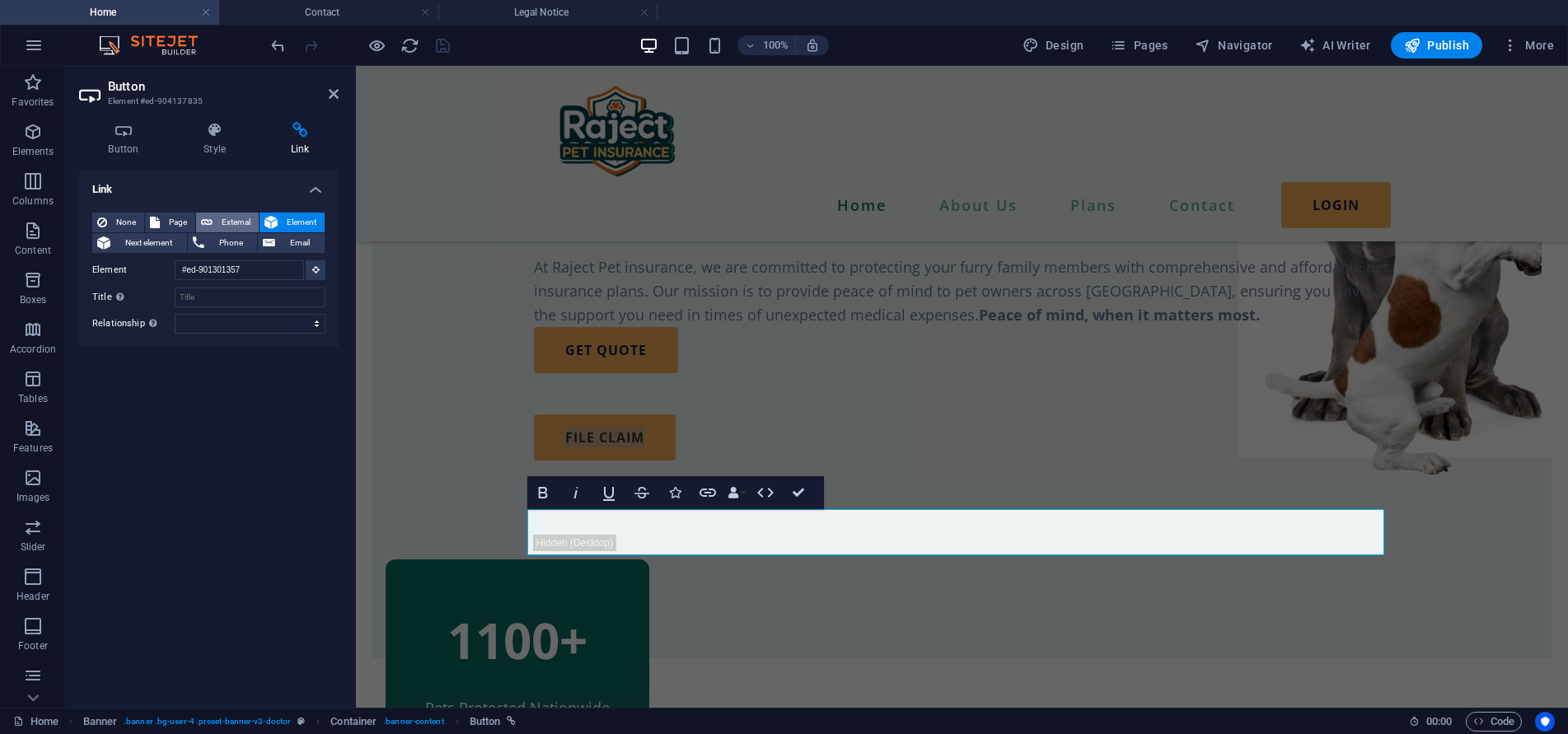
click at [232, 218] on span "External" at bounding box center [236, 222] width 36 height 20
select select "blank"
click at [173, 218] on span "Page" at bounding box center [177, 222] width 25 height 20
select select
click at [227, 277] on select "Home About Us Plans -- Cashbacks -- Veterinary Admission -- Excess -- Behaviour…" at bounding box center [250, 270] width 151 height 20
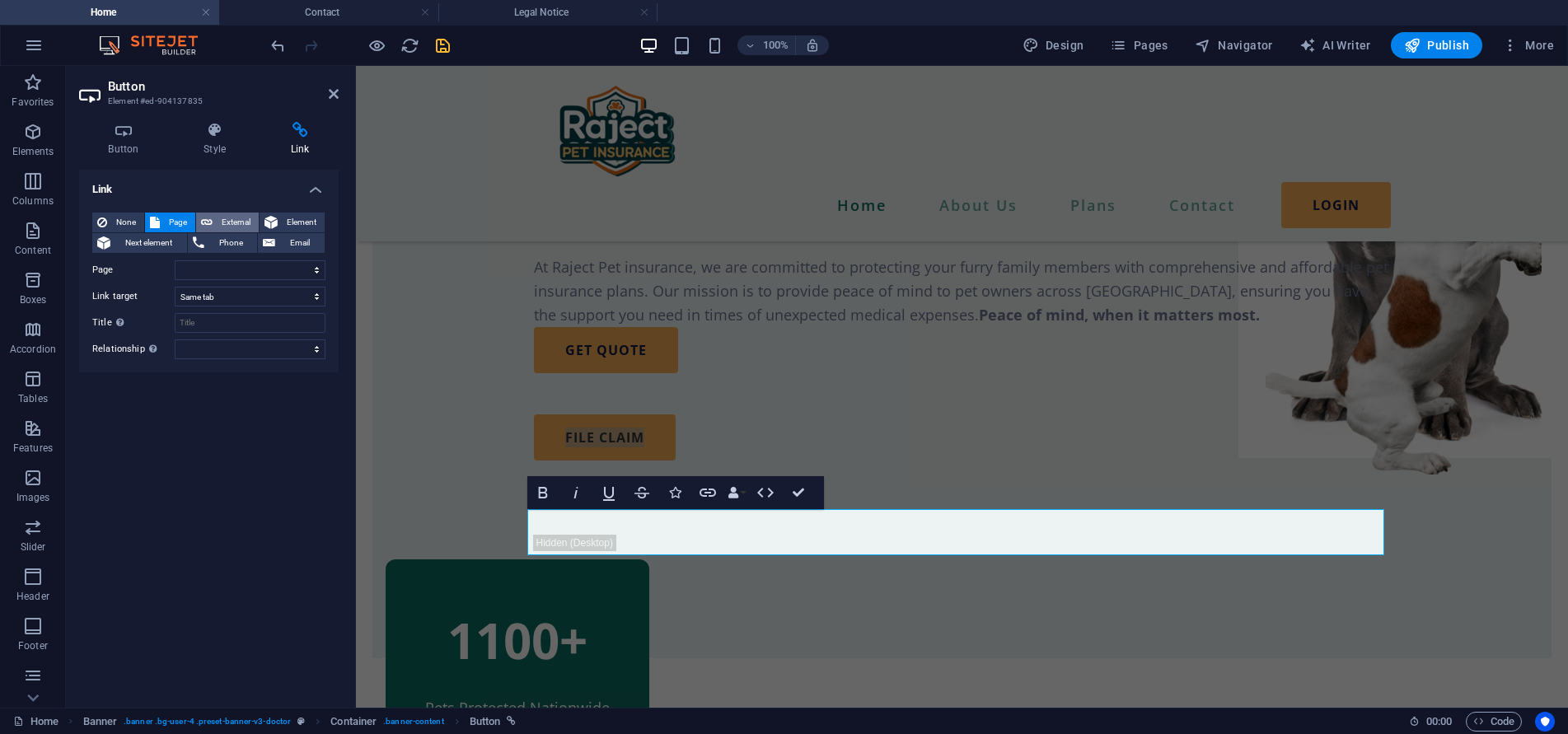
click at [242, 218] on span "External" at bounding box center [236, 222] width 36 height 20
select select "blank"
click at [219, 268] on input "URL" at bounding box center [250, 270] width 151 height 20
paste input "https://raject.com/login.html"
type input "https://raject.com/login.html"
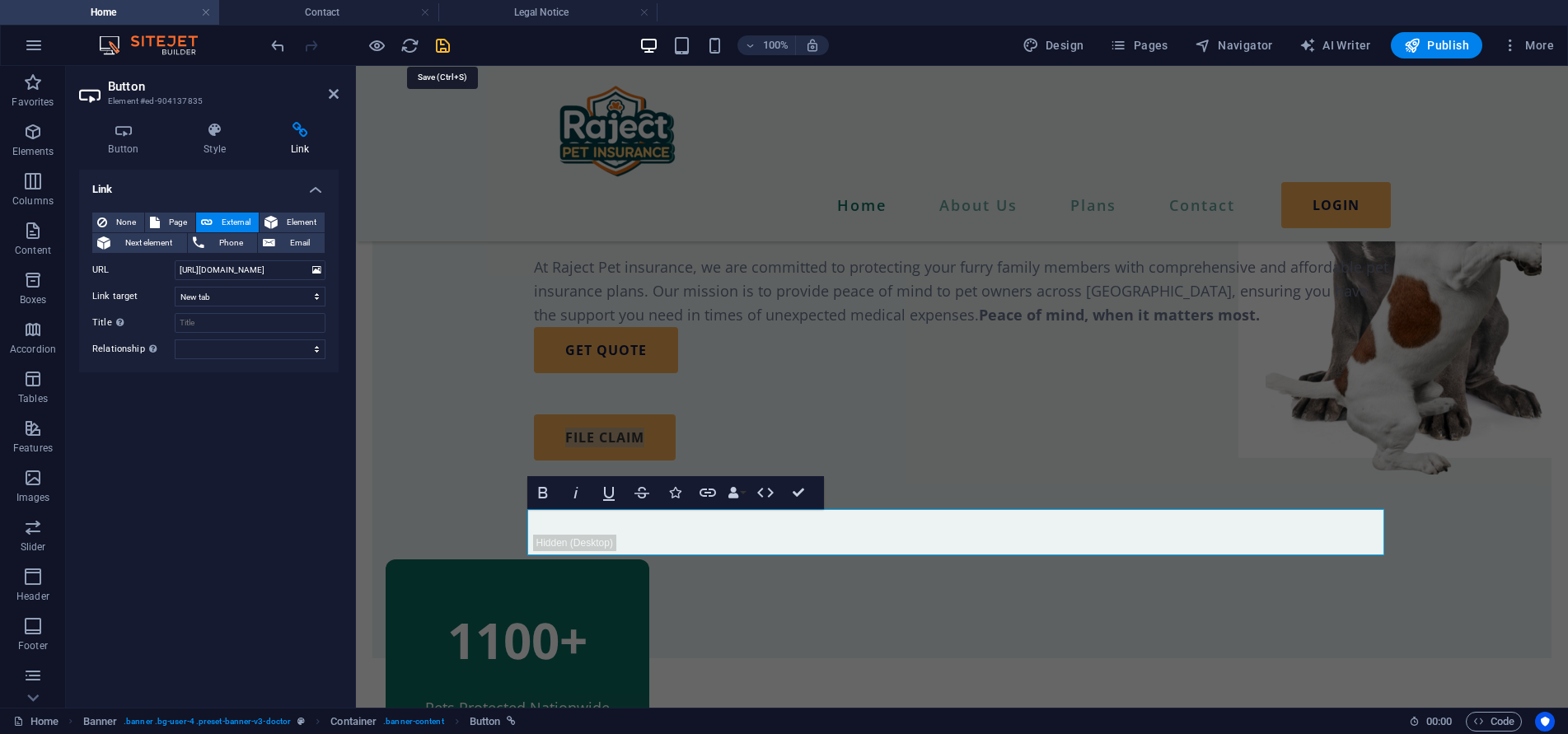
click at [444, 43] on icon "save" at bounding box center [443, 46] width 19 height 19
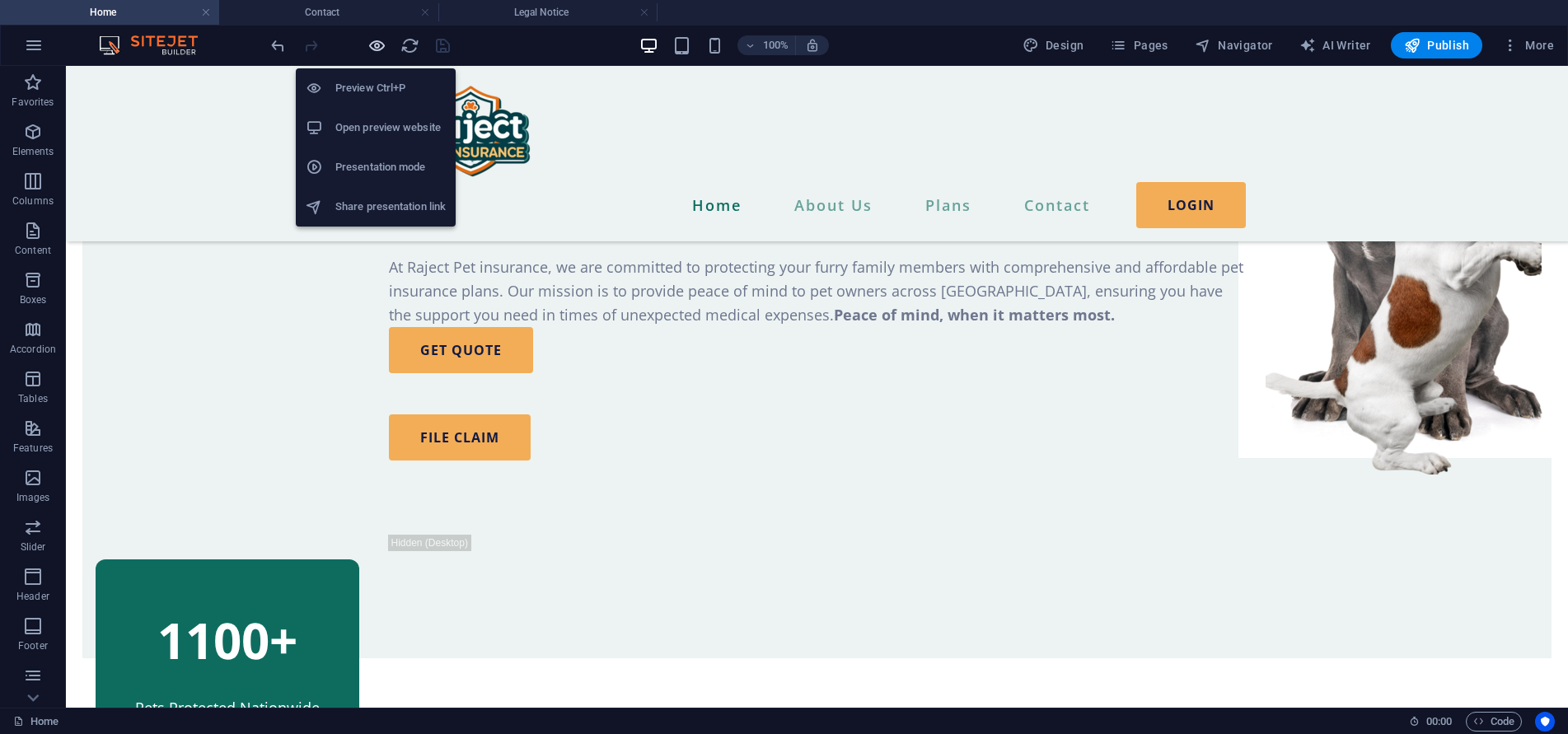
click at [374, 42] on icon "button" at bounding box center [377, 46] width 19 height 19
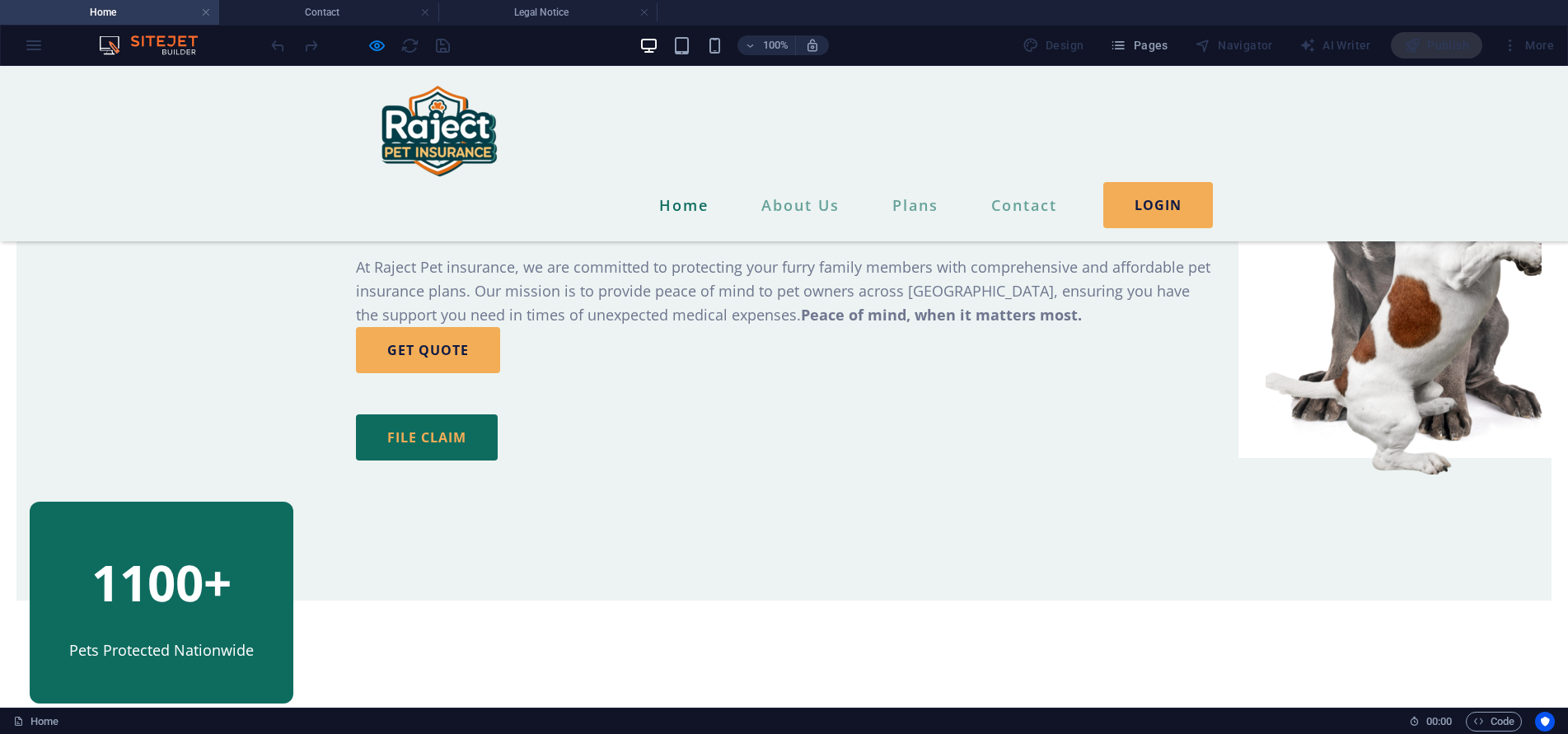
click at [408, 460] on link "FILE CLAIM" at bounding box center [427, 437] width 142 height 46
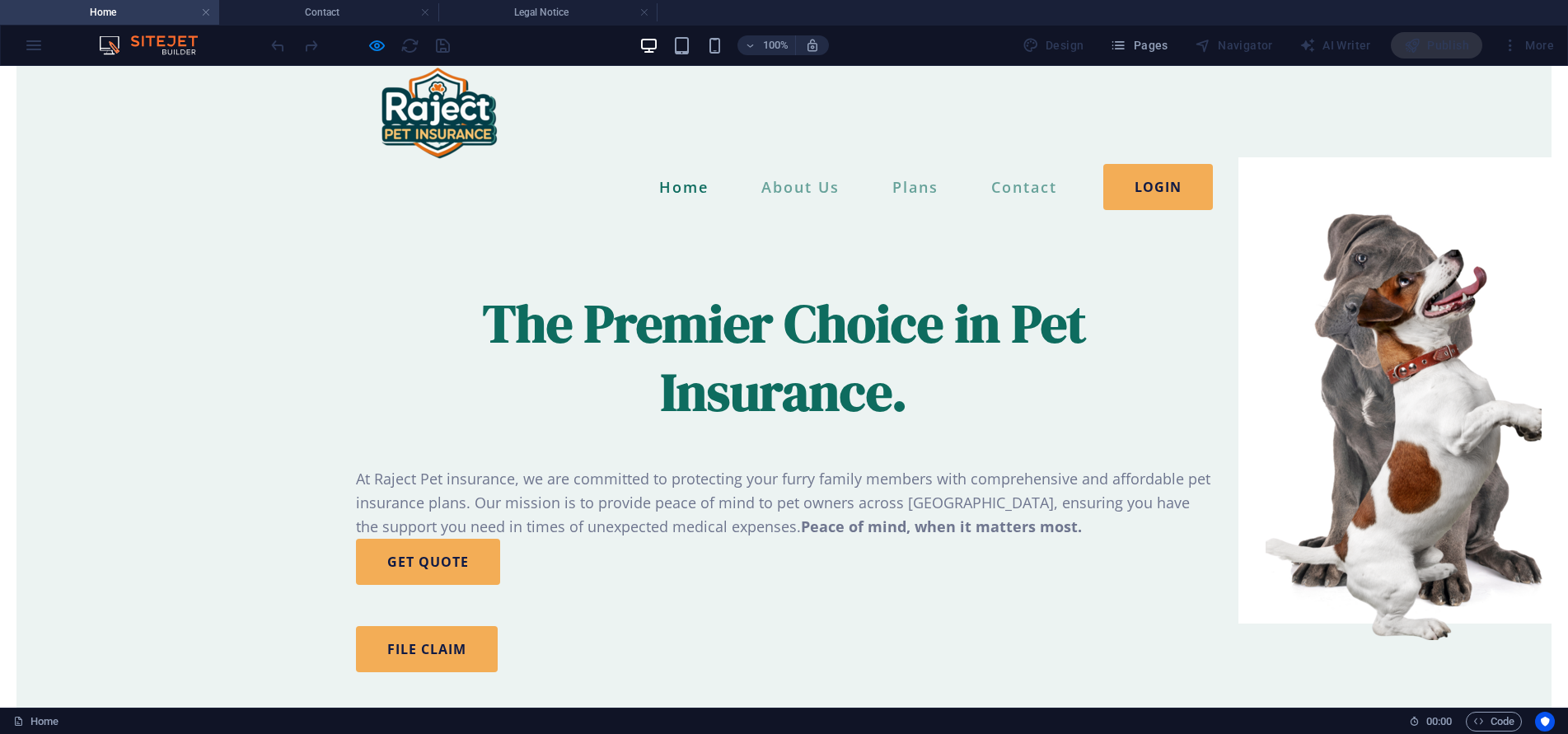
scroll to position [0, 0]
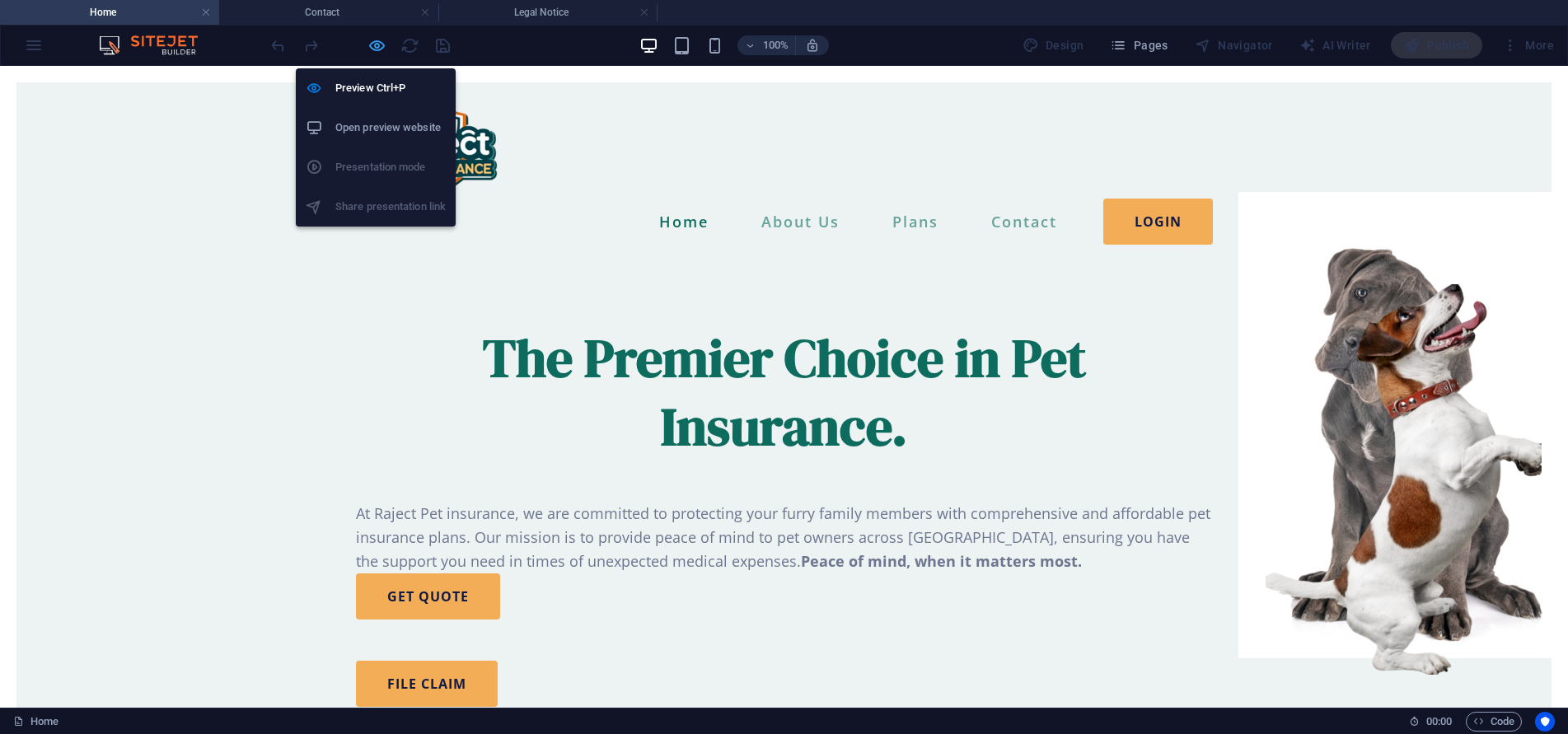
click at [371, 42] on icon "button" at bounding box center [377, 46] width 19 height 19
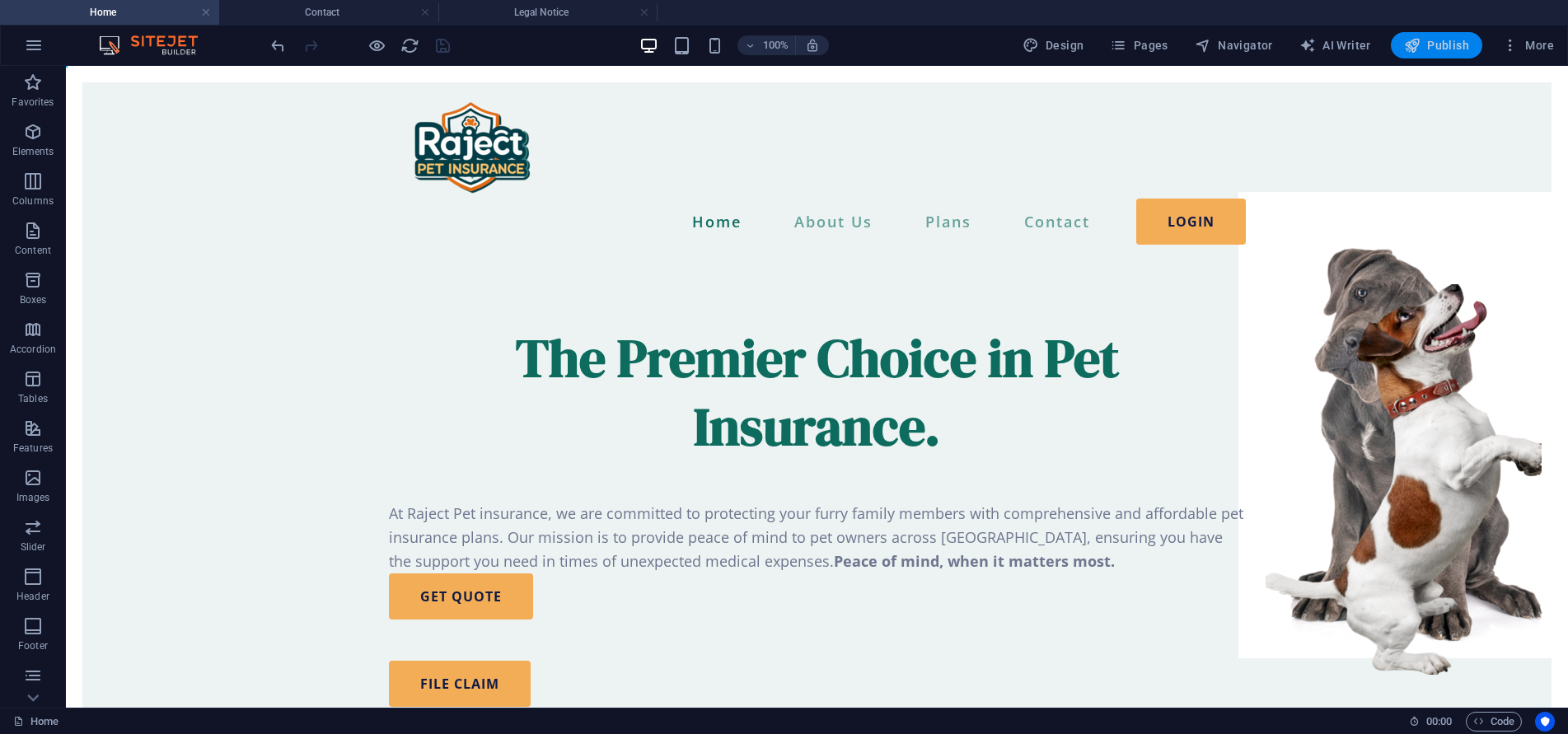
click at [1439, 38] on span "Publish" at bounding box center [1436, 45] width 65 height 16
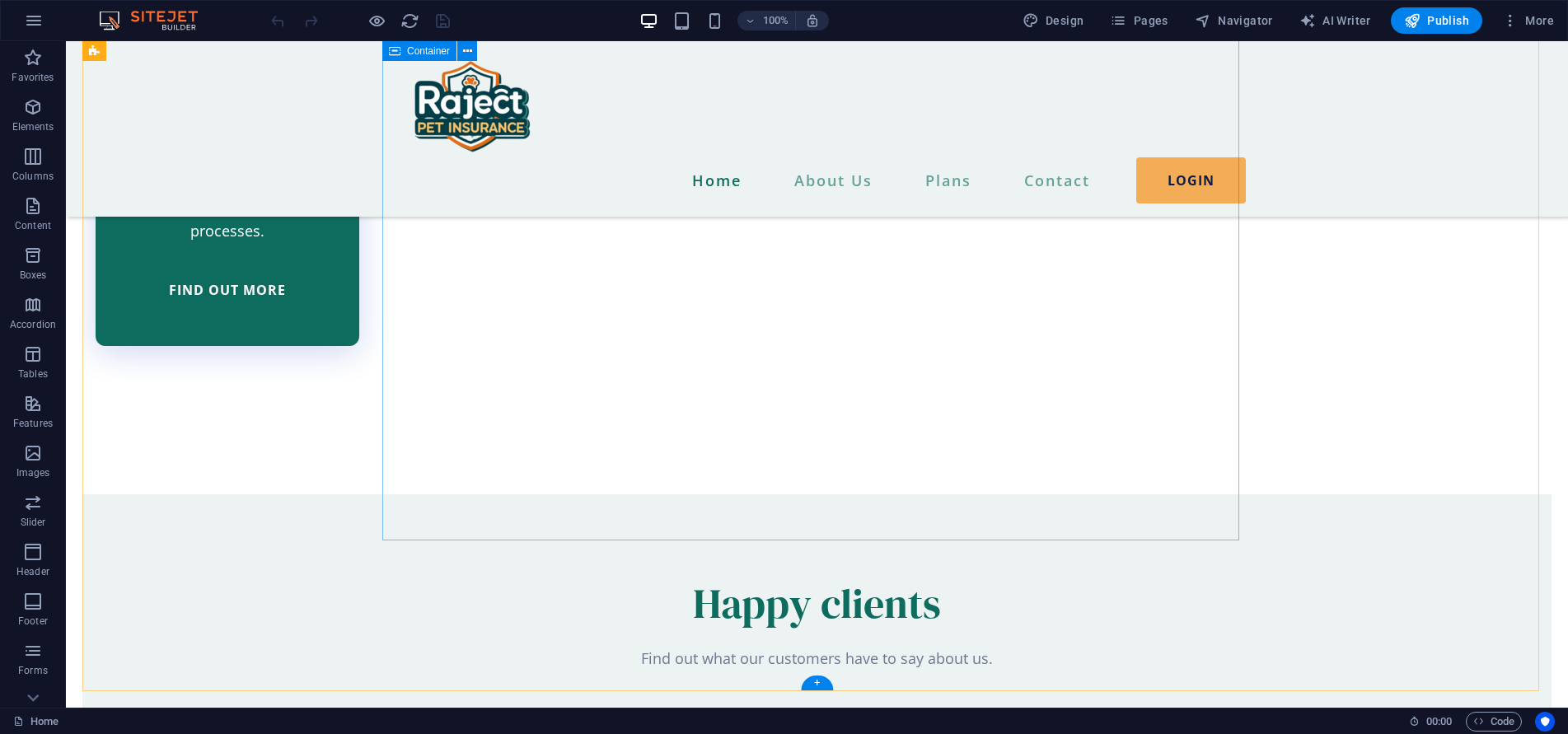
scroll to position [5753, 0]
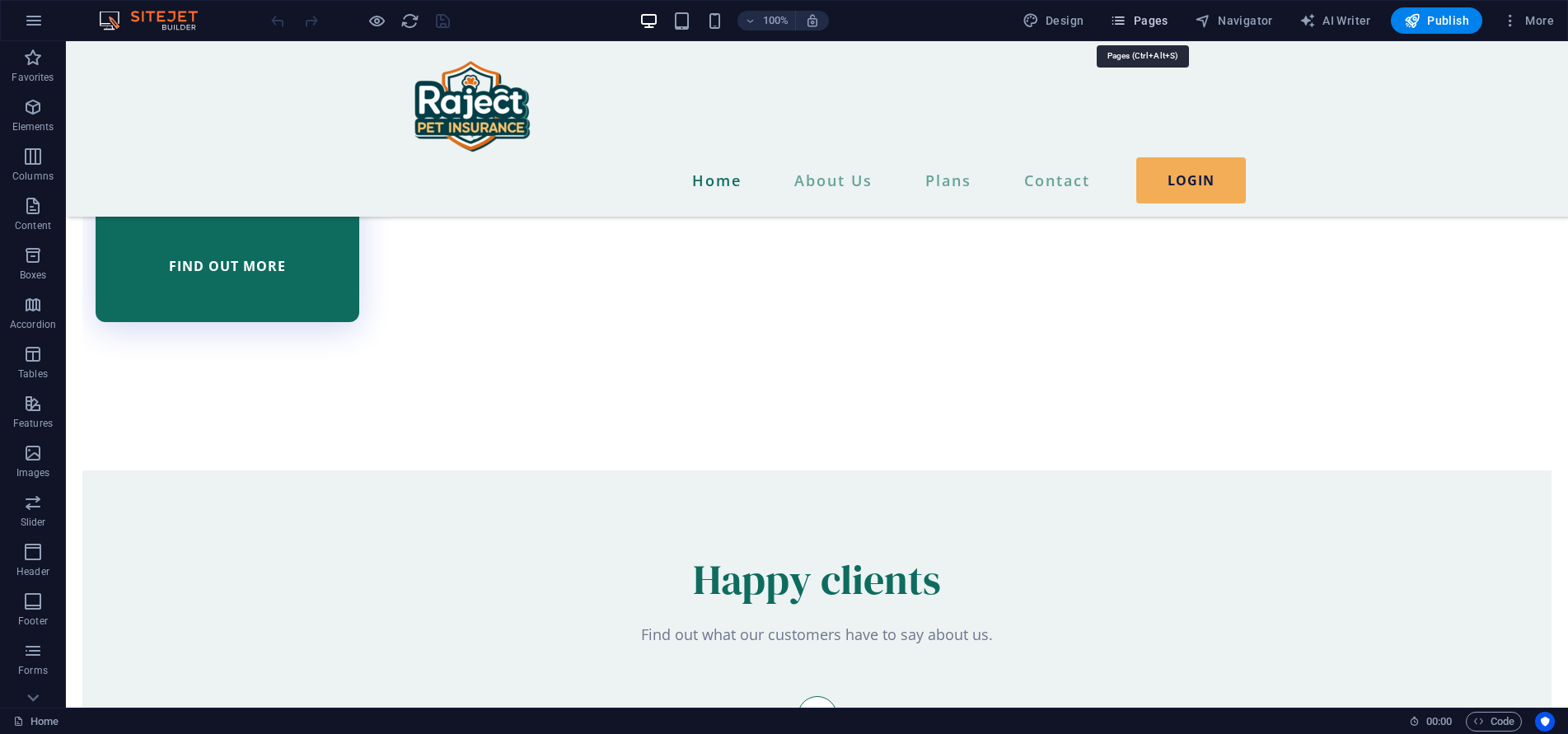
click at [1145, 16] on span "Pages" at bounding box center [1139, 20] width 58 height 16
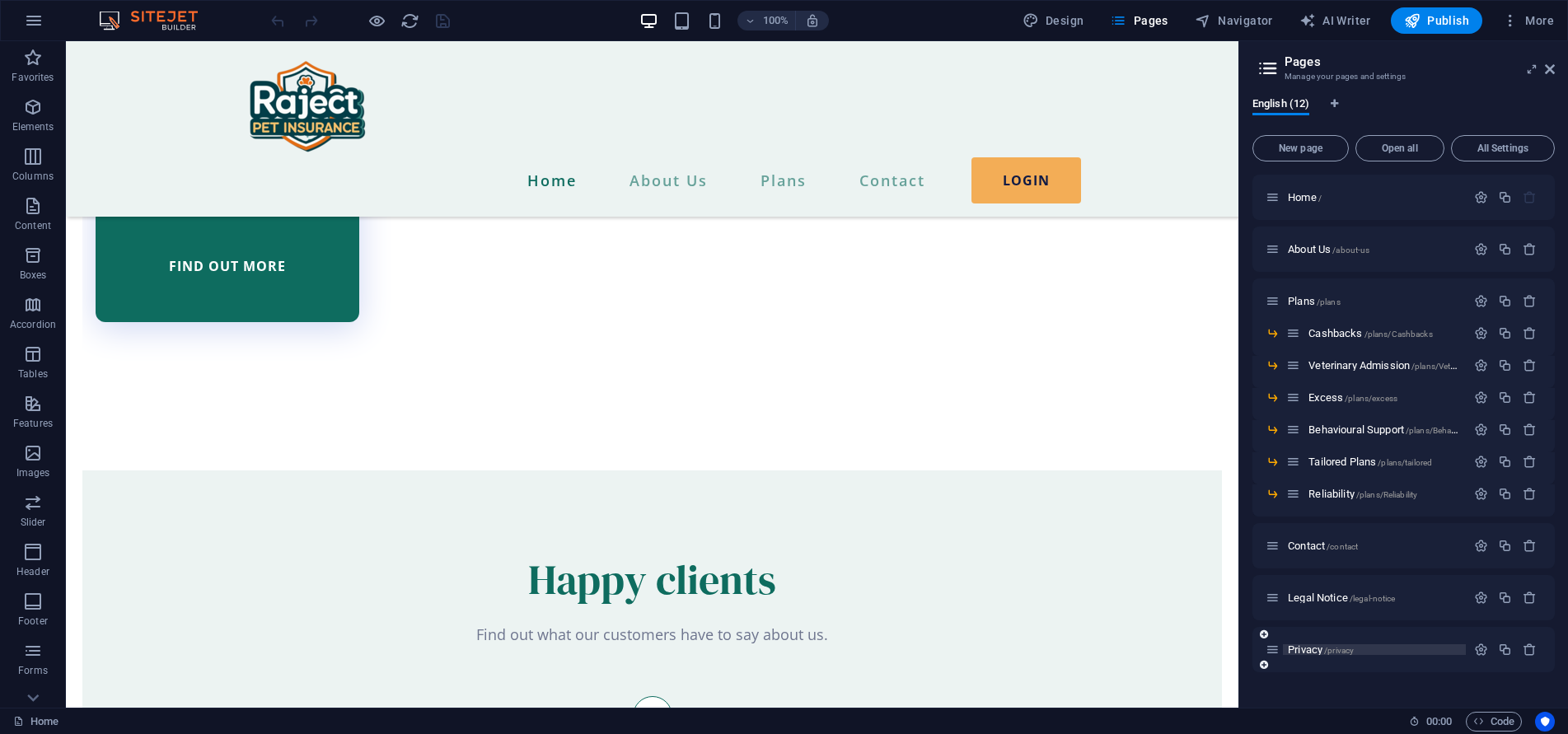
click at [1307, 646] on span "Privacy /privacy" at bounding box center [1320, 649] width 66 height 12
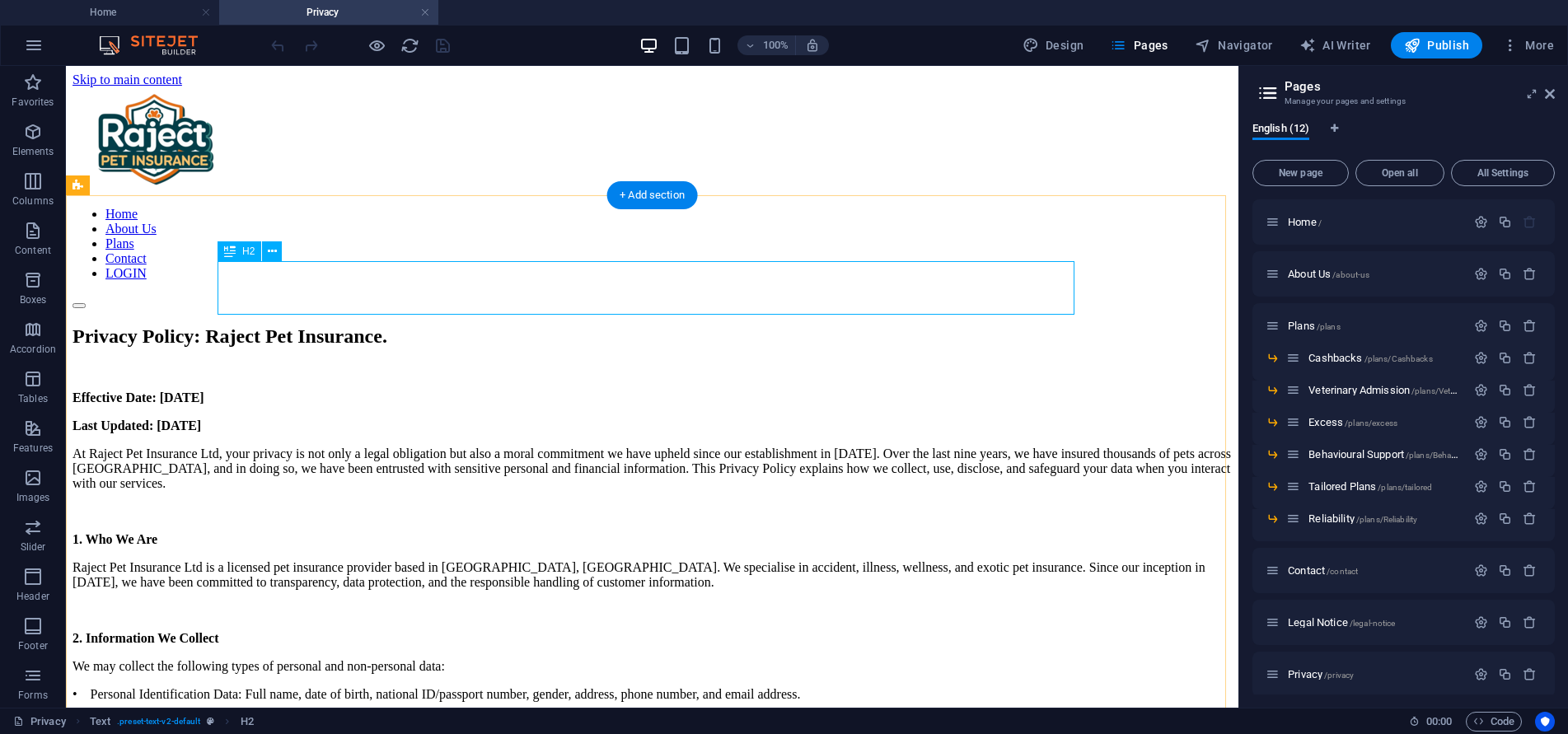
scroll to position [0, 0]
click at [830, 325] on div "Privacy Policy: Raject Pet Insurance." at bounding box center [652, 337] width 1159 height 23
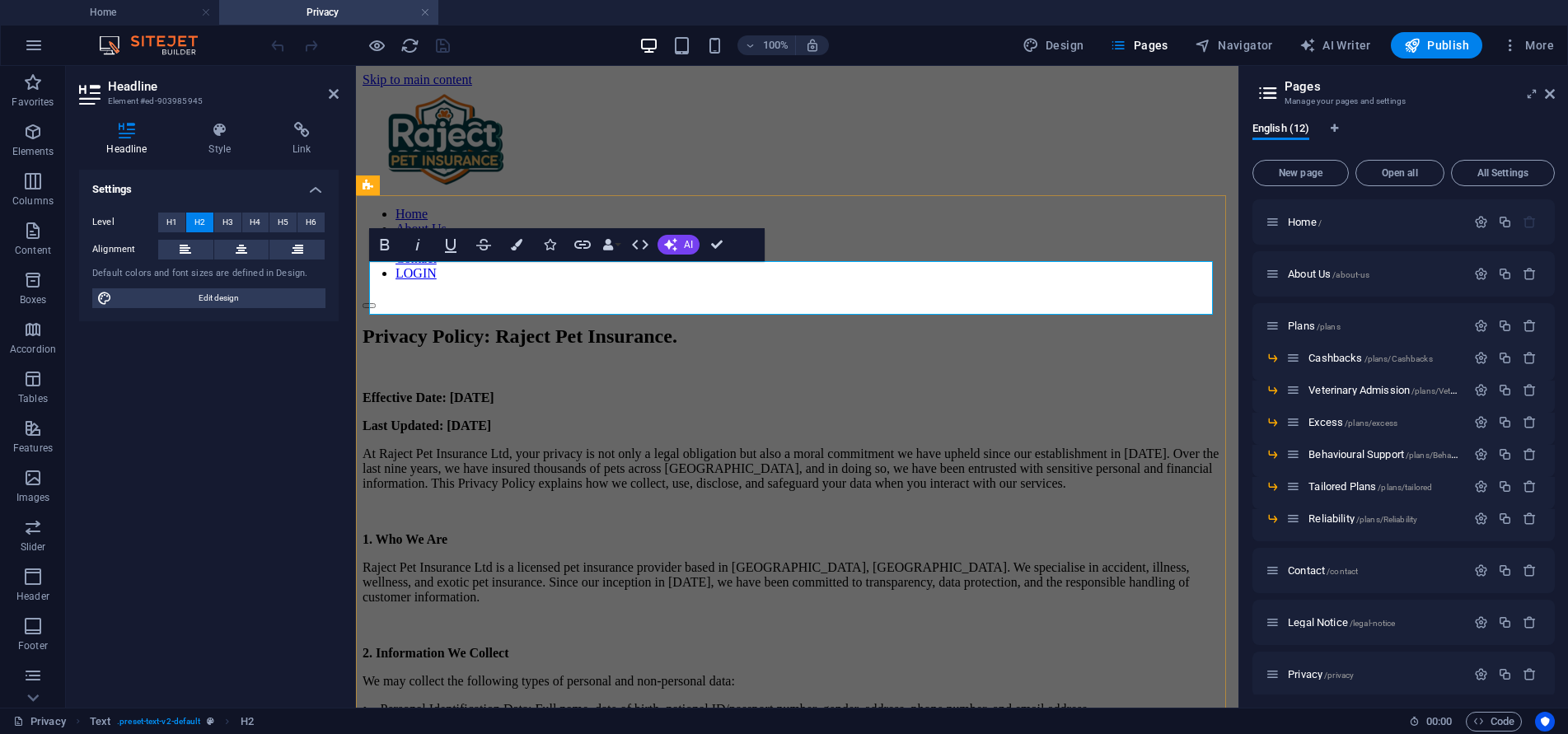
click at [980, 325] on h2 "Privacy Policy: Raject Pet Insurance." at bounding box center [797, 337] width 869 height 23
click at [1019, 325] on h2 "Privacy Policy: Raject Pet Insurance." at bounding box center [797, 337] width 869 height 23
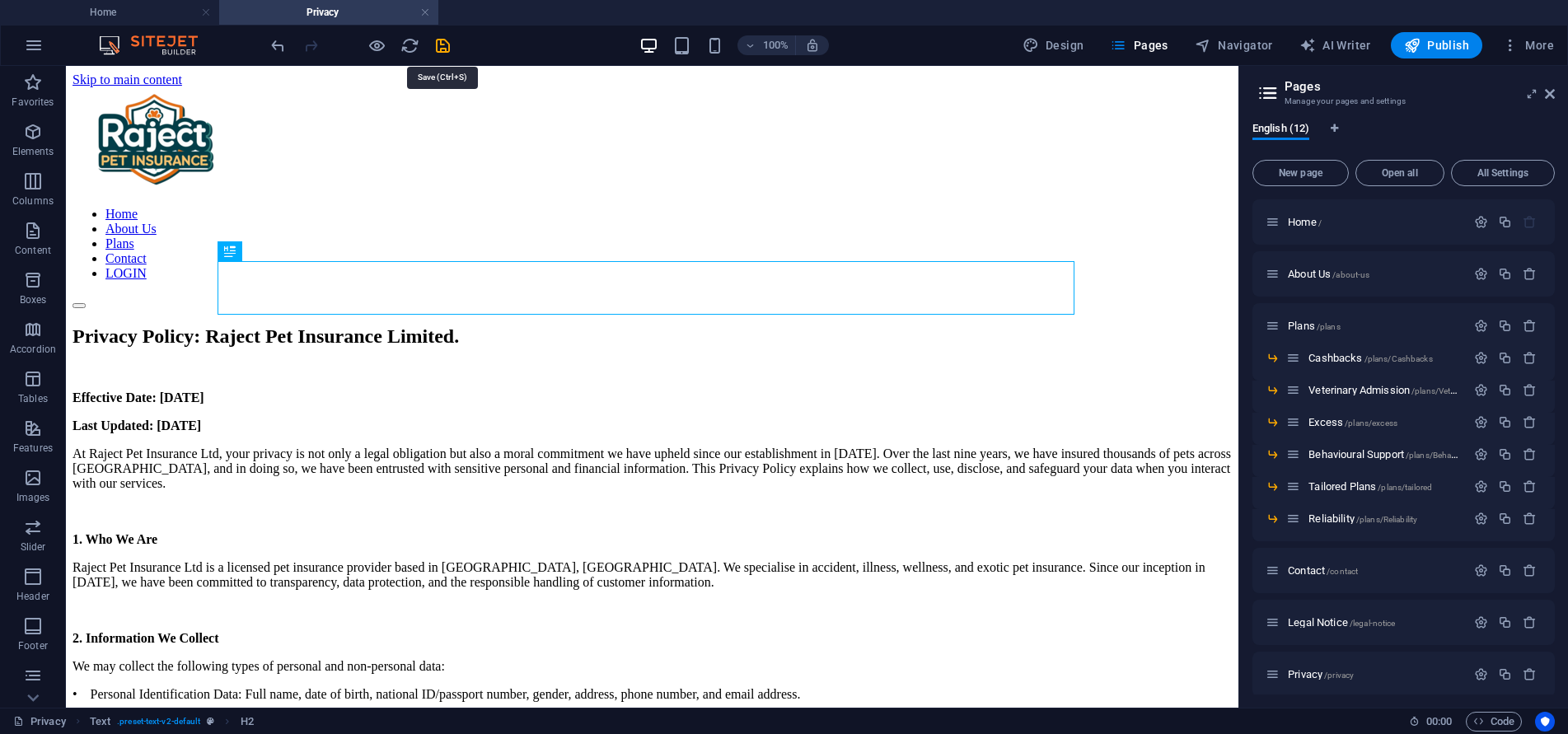
click at [447, 55] on div at bounding box center [359, 45] width 184 height 26
click at [444, 42] on icon "save" at bounding box center [443, 46] width 19 height 19
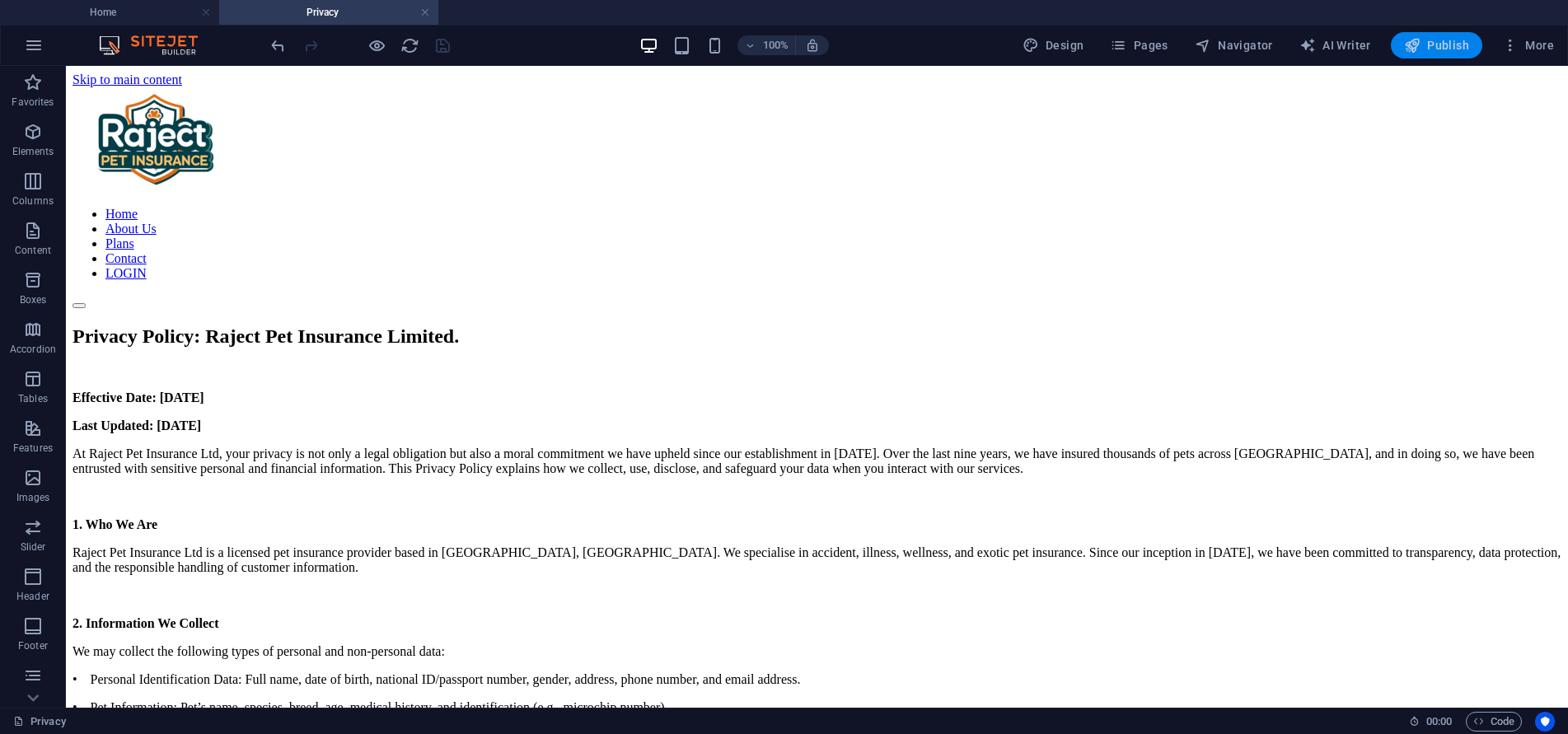
click at [1452, 44] on span "Publish" at bounding box center [1436, 45] width 65 height 16
